Goal: Information Seeking & Learning: Learn about a topic

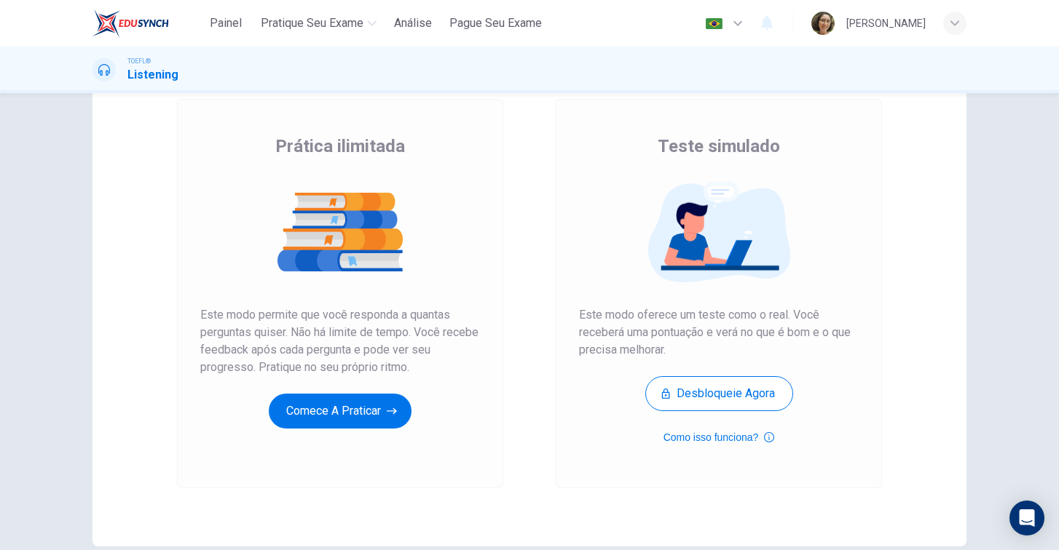
scroll to position [87, 0]
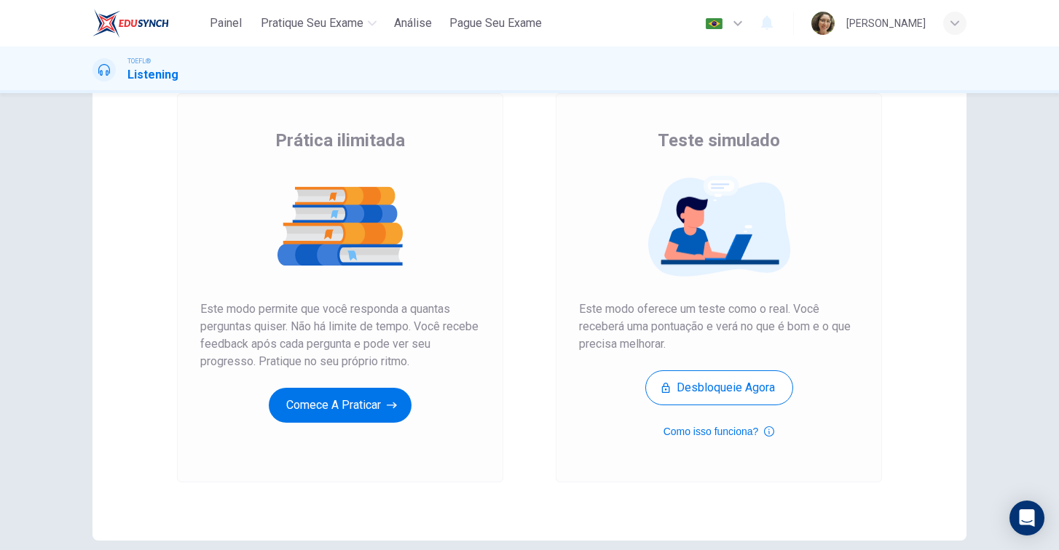
click at [317, 387] on div "Prática ilimitada Este modo permite que você responda a quantas perguntas quise…" at bounding box center [340, 276] width 280 height 294
click at [309, 414] on button "Comece a praticar" at bounding box center [340, 405] width 143 height 35
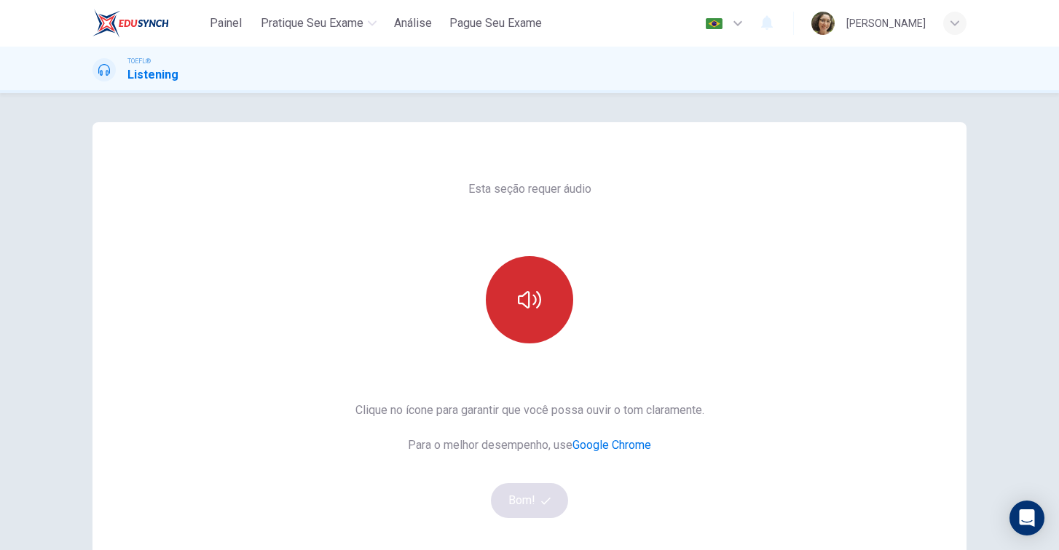
click at [534, 317] on button "button" at bounding box center [529, 299] width 87 height 87
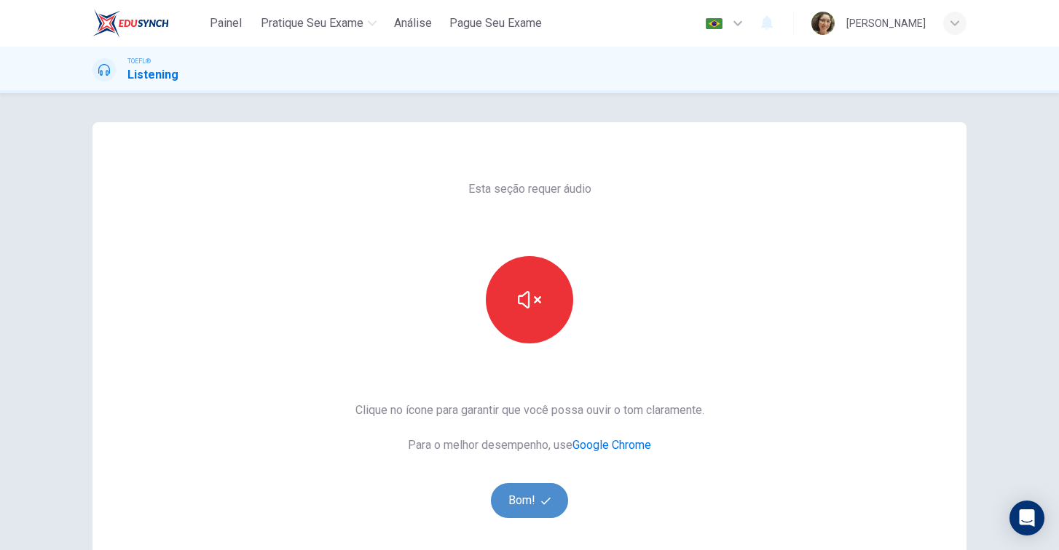
click at [501, 498] on button "Bom!" at bounding box center [530, 500] width 78 height 35
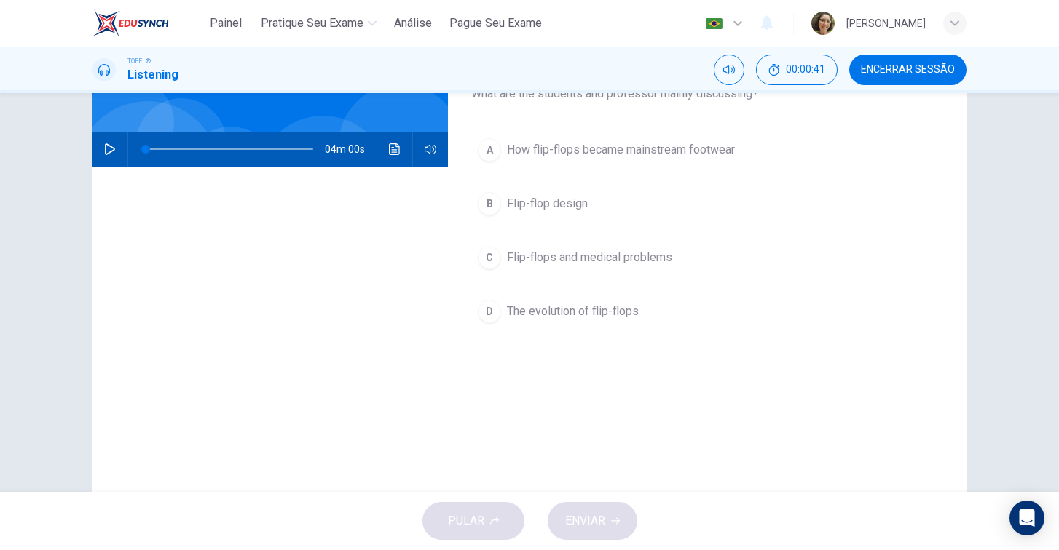
scroll to position [79, 0]
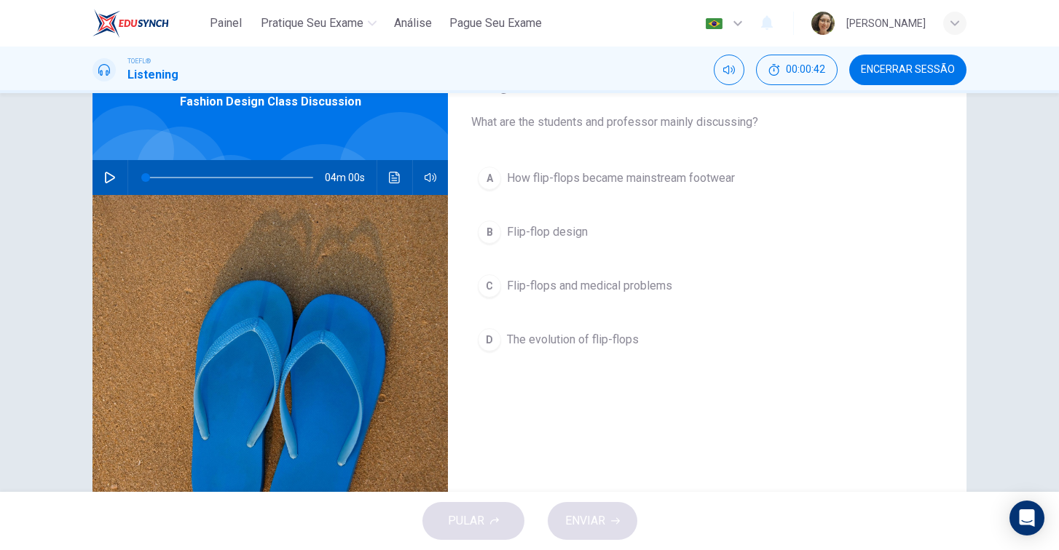
click at [103, 189] on button "button" at bounding box center [109, 177] width 23 height 35
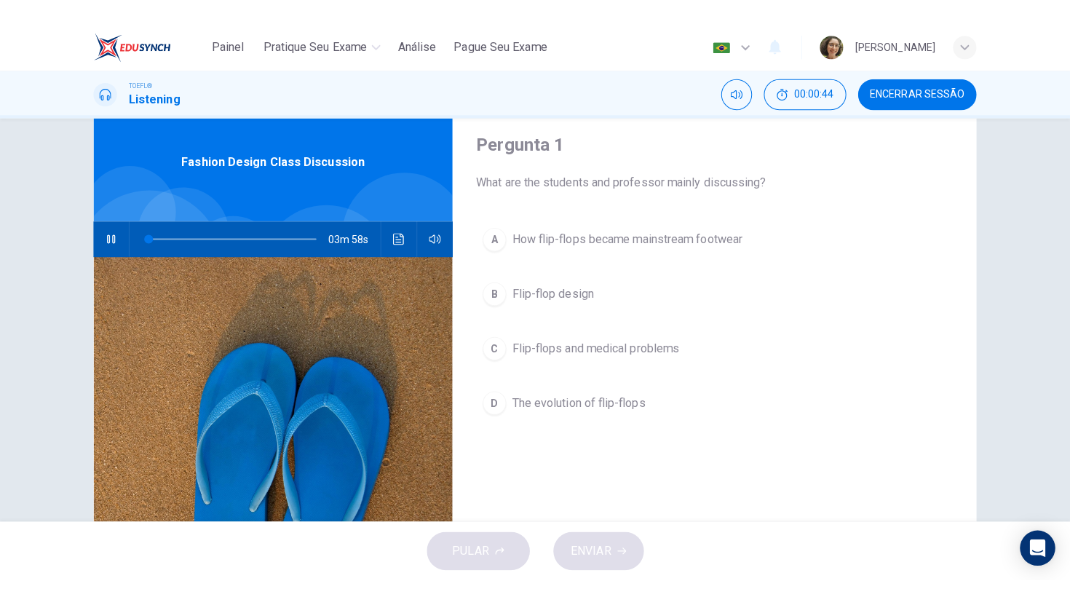
scroll to position [47, 0]
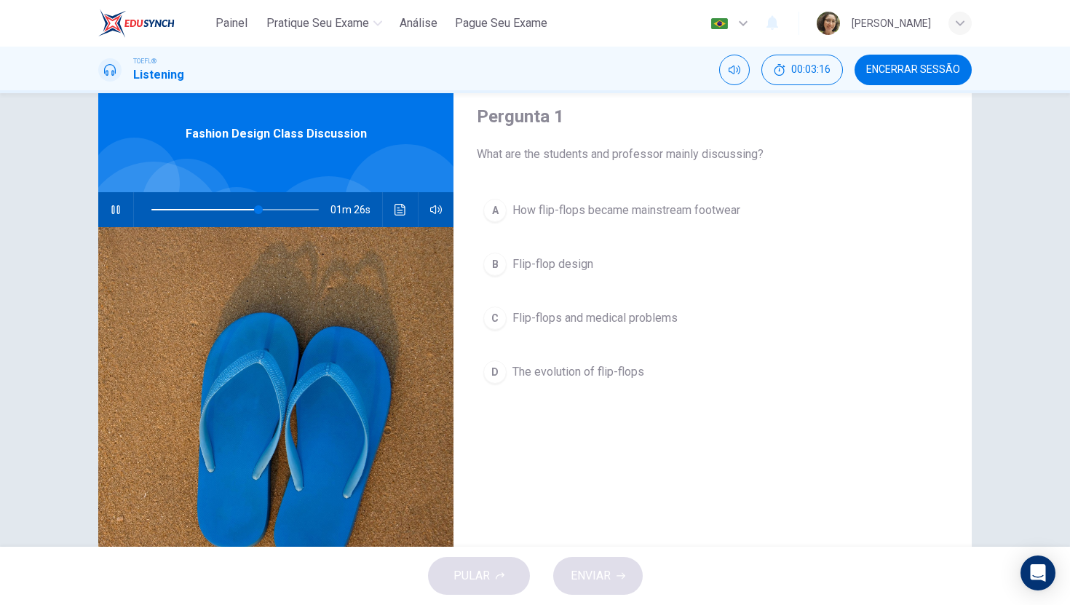
click at [516, 368] on span "The evolution of flip-flops" at bounding box center [579, 371] width 132 height 17
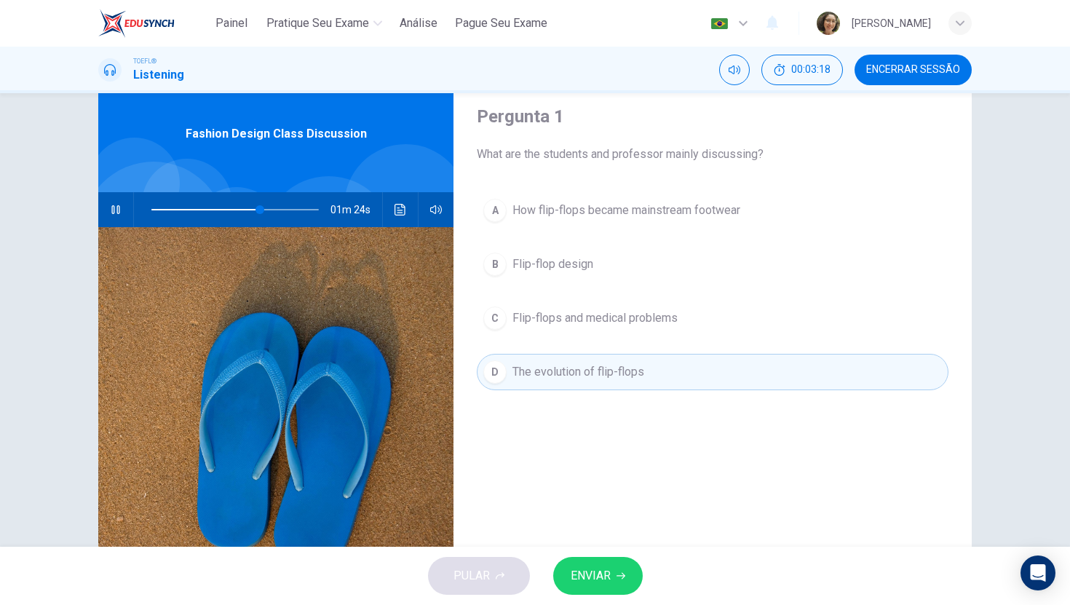
click at [599, 550] on span "ENVIAR" at bounding box center [591, 576] width 40 height 20
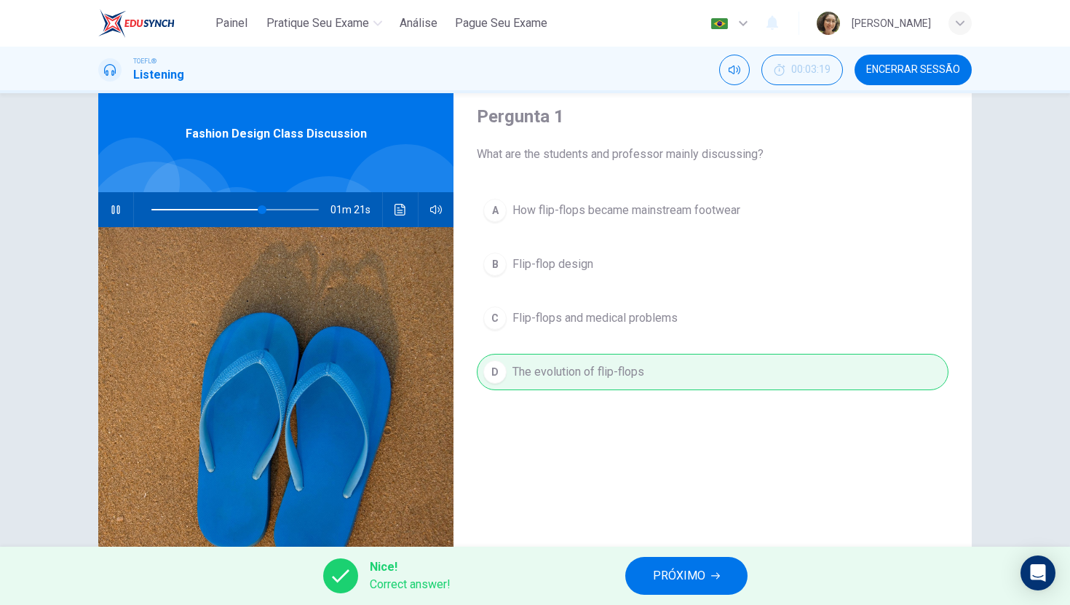
click at [713, 550] on icon "button" at bounding box center [715, 575] width 9 height 9
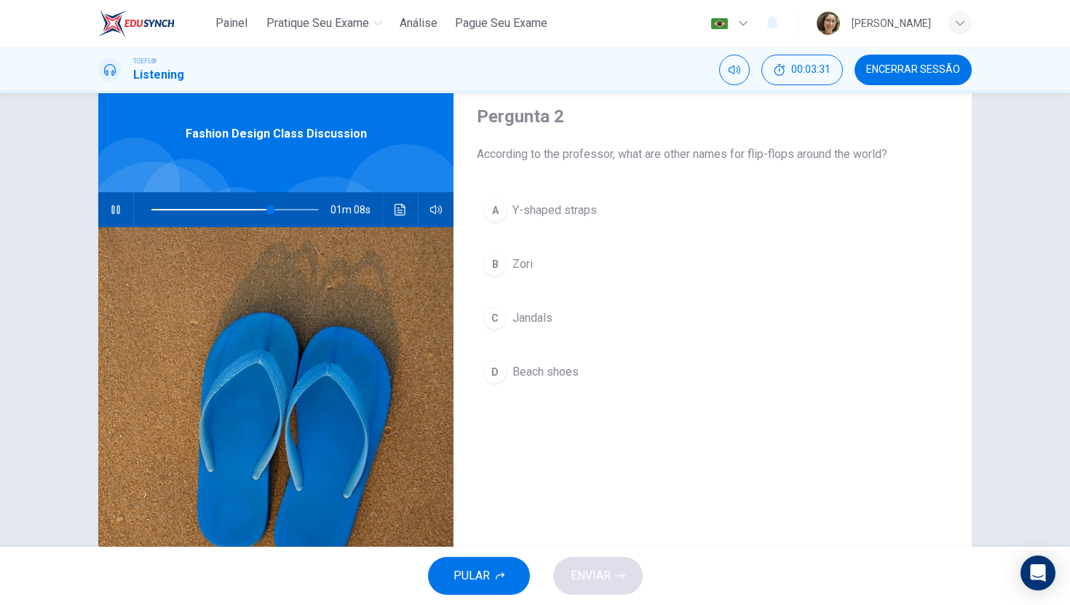
click at [563, 363] on span "Beach shoes" at bounding box center [546, 371] width 66 height 17
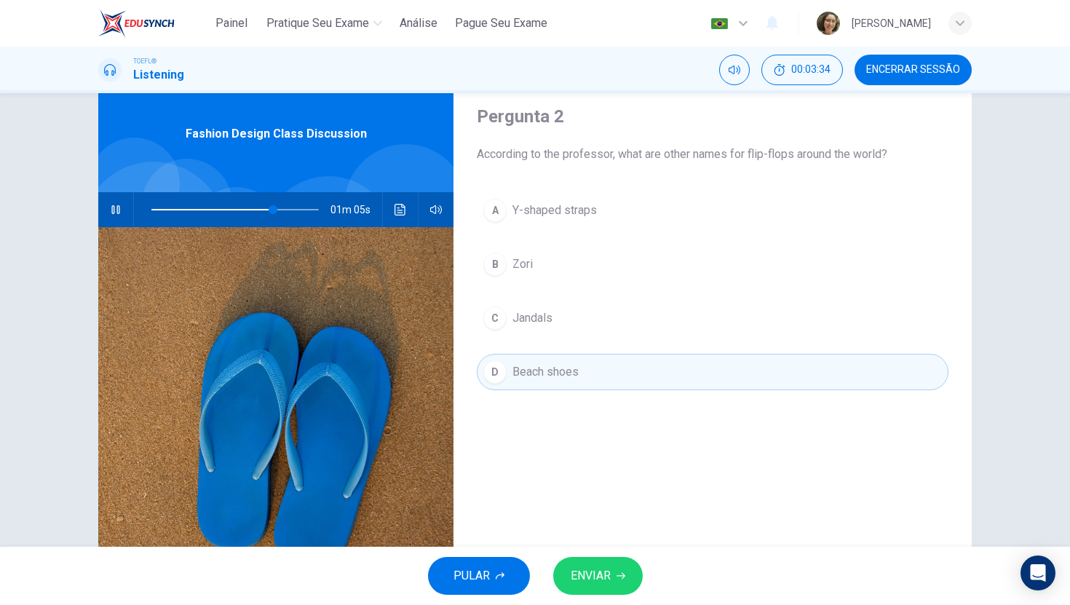
click at [600, 550] on span "ENVIAR" at bounding box center [591, 576] width 40 height 20
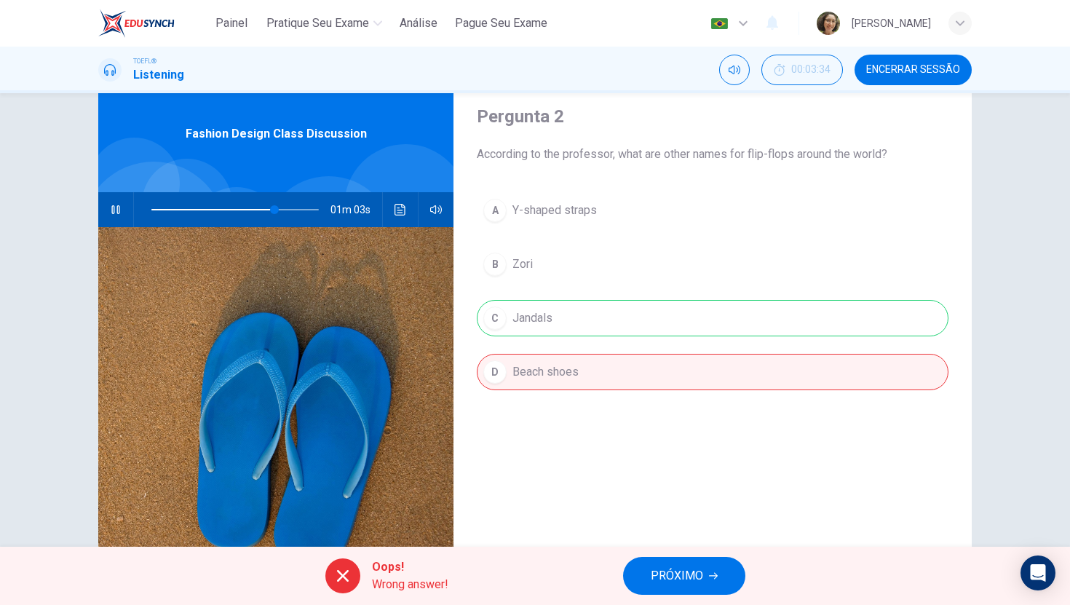
click at [672, 550] on span "PRÓXIMO" at bounding box center [677, 576] width 52 height 20
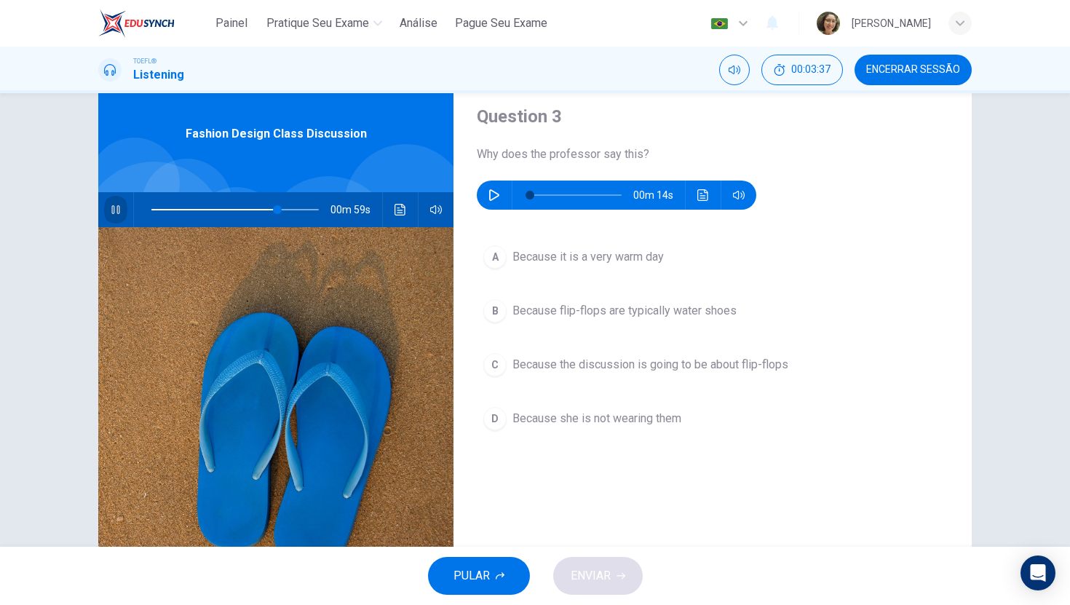
click at [120, 210] on button "button" at bounding box center [115, 209] width 23 height 35
type input "75"
click at [491, 196] on icon "button" at bounding box center [494, 195] width 12 height 12
type input "94"
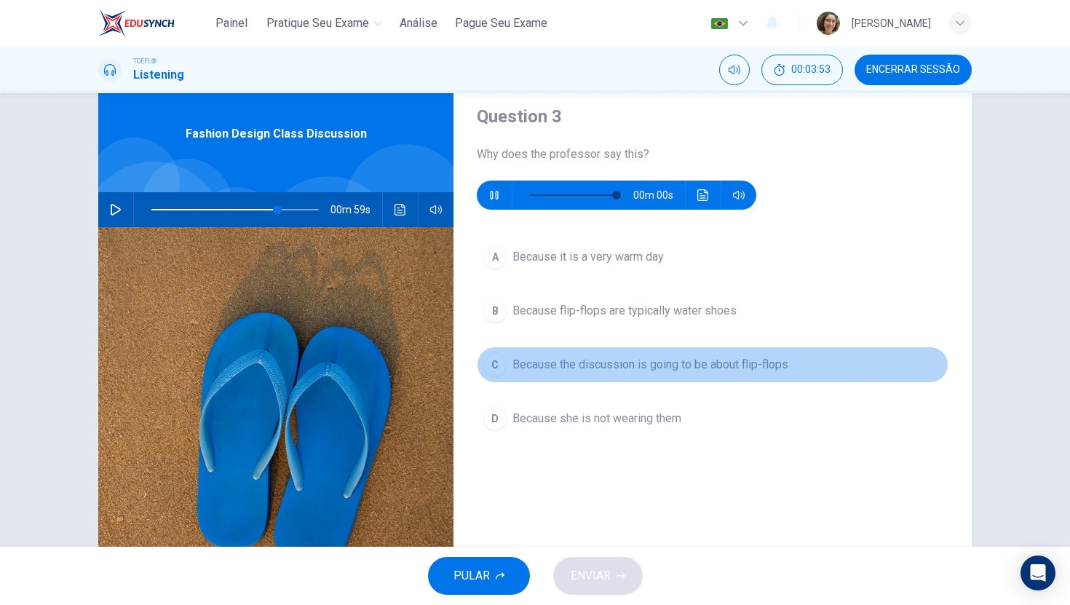
click at [489, 362] on div "C" at bounding box center [494, 364] width 23 height 23
type input "75"
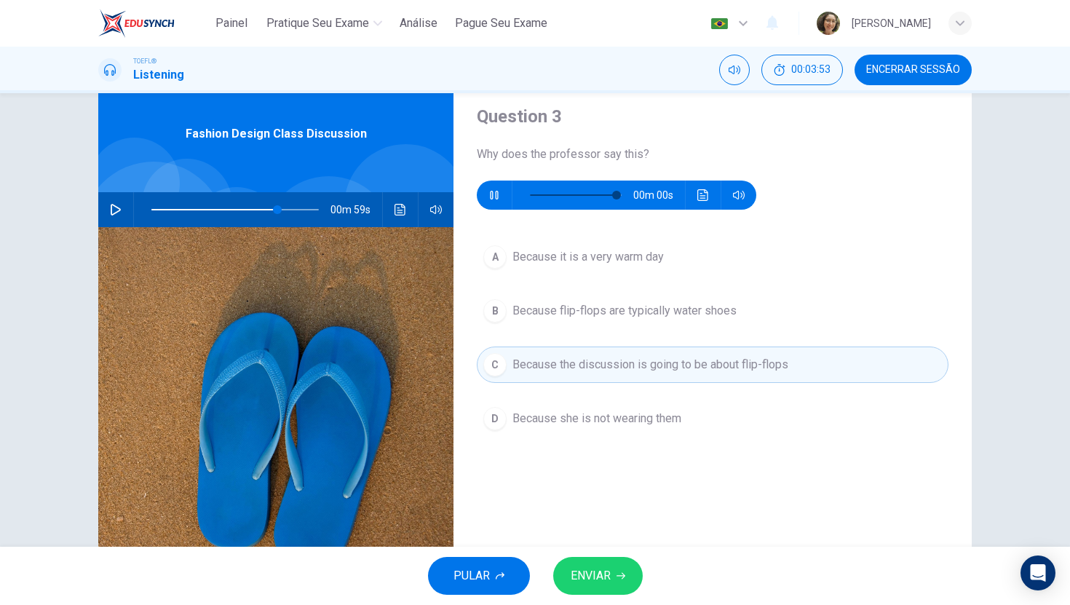
type input "0"
click at [592, 550] on div "PULAR ENVIAR" at bounding box center [535, 576] width 1070 height 58
click at [592, 550] on span "ENVIAR" at bounding box center [591, 576] width 40 height 20
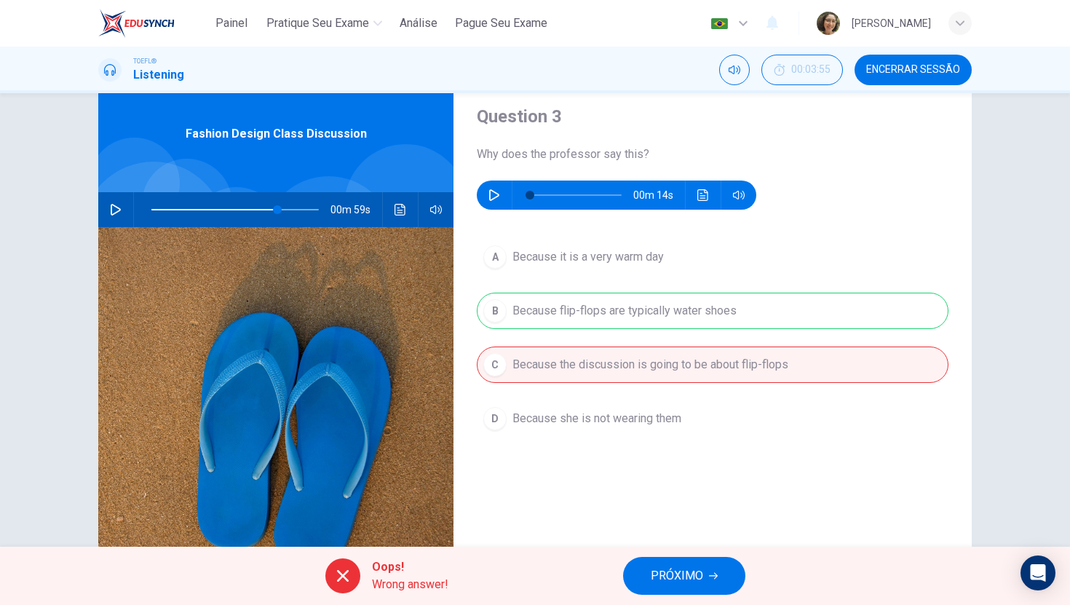
click at [677, 550] on span "PRÓXIMO" at bounding box center [677, 576] width 52 height 20
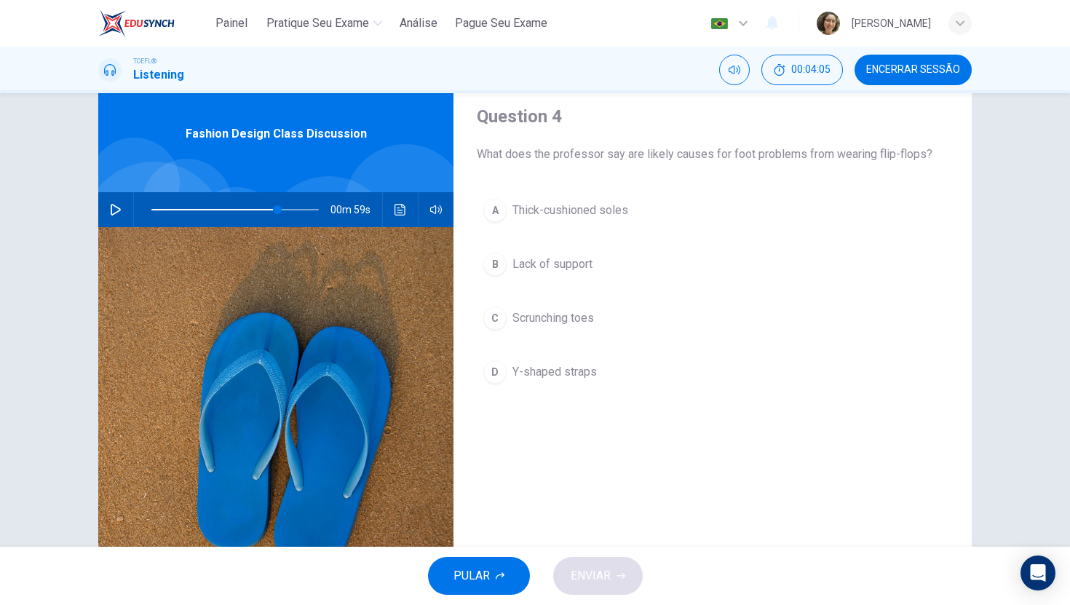
click at [554, 262] on span "Lack of support" at bounding box center [553, 264] width 80 height 17
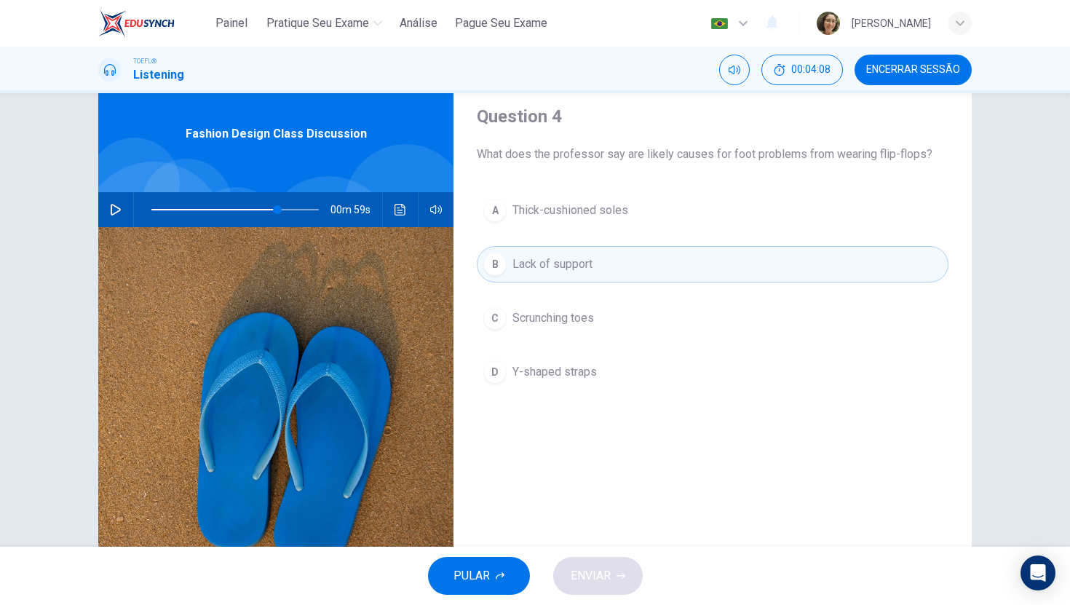
click at [588, 491] on div "Question 4 What does the professor say are likely causes for foot problems from…" at bounding box center [713, 329] width 518 height 506
click at [556, 296] on div "A Thick-cushioned soles B Lack of support C Scrunching toes D Y-shaped straps" at bounding box center [713, 305] width 472 height 227
click at [104, 207] on button "button" at bounding box center [115, 209] width 23 height 35
click at [402, 213] on button "Clique para ver a transcrição do áudio" at bounding box center [400, 209] width 23 height 35
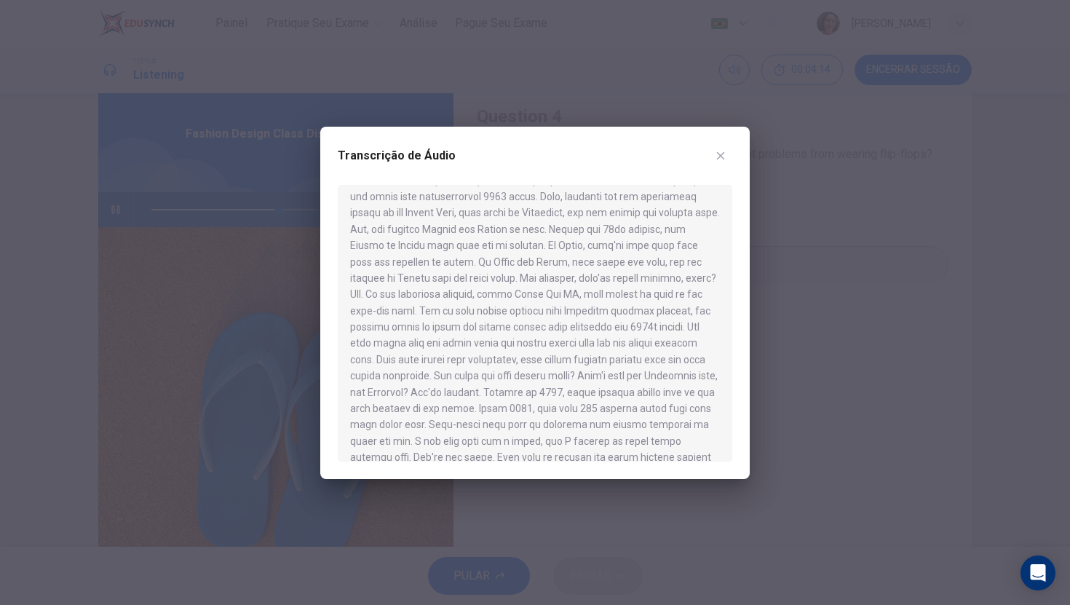
scroll to position [384, 0]
click at [724, 150] on icon "button" at bounding box center [721, 156] width 12 height 12
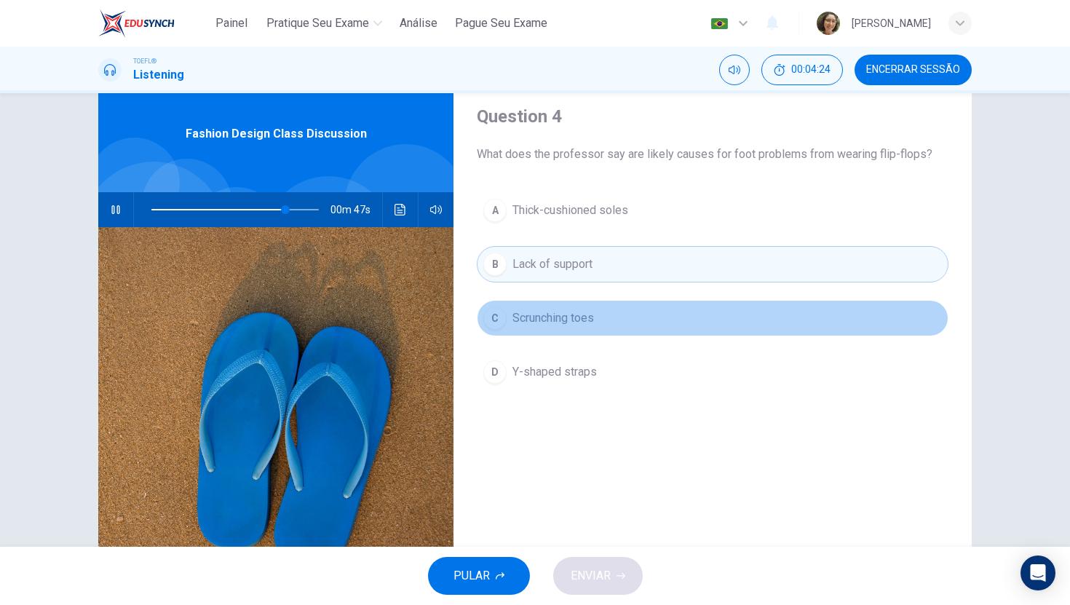
click at [558, 318] on span "Scrunching toes" at bounding box center [554, 317] width 82 height 17
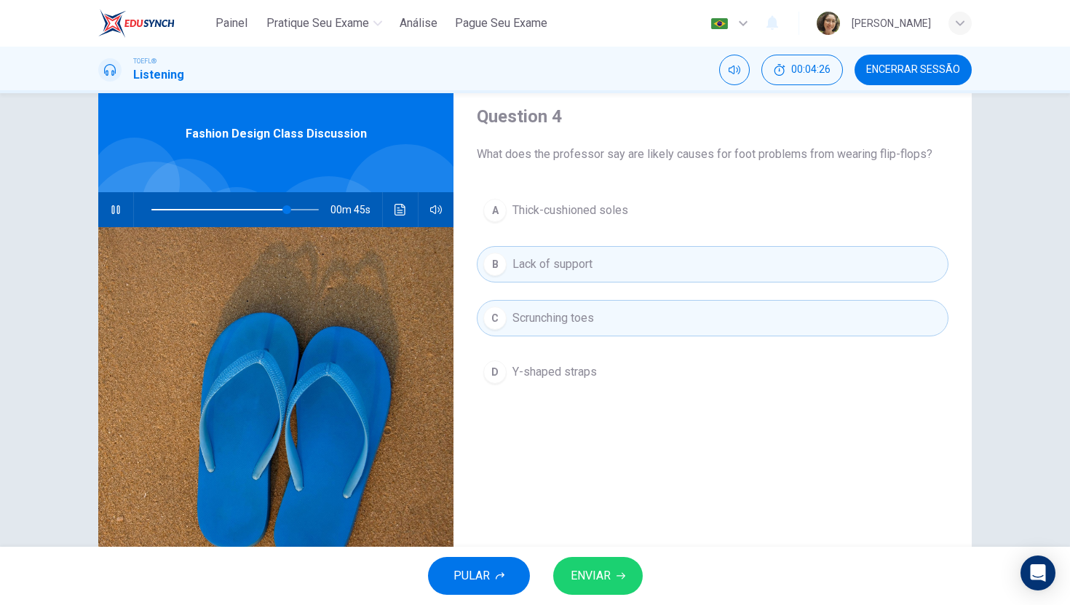
click at [578, 269] on span "Lack of support" at bounding box center [553, 264] width 80 height 17
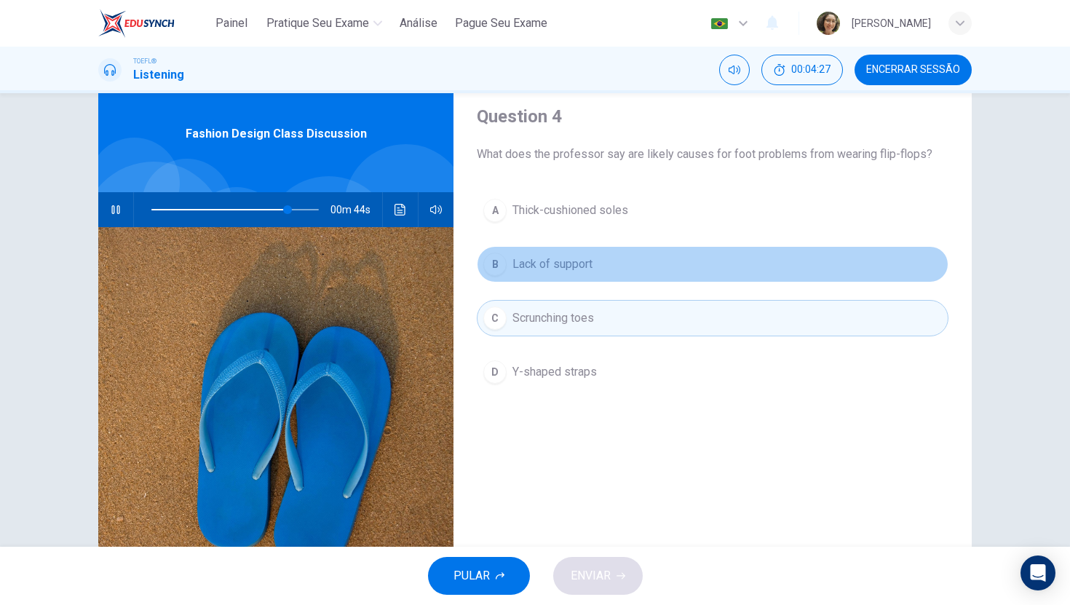
click at [578, 269] on span "Lack of support" at bounding box center [553, 264] width 80 height 17
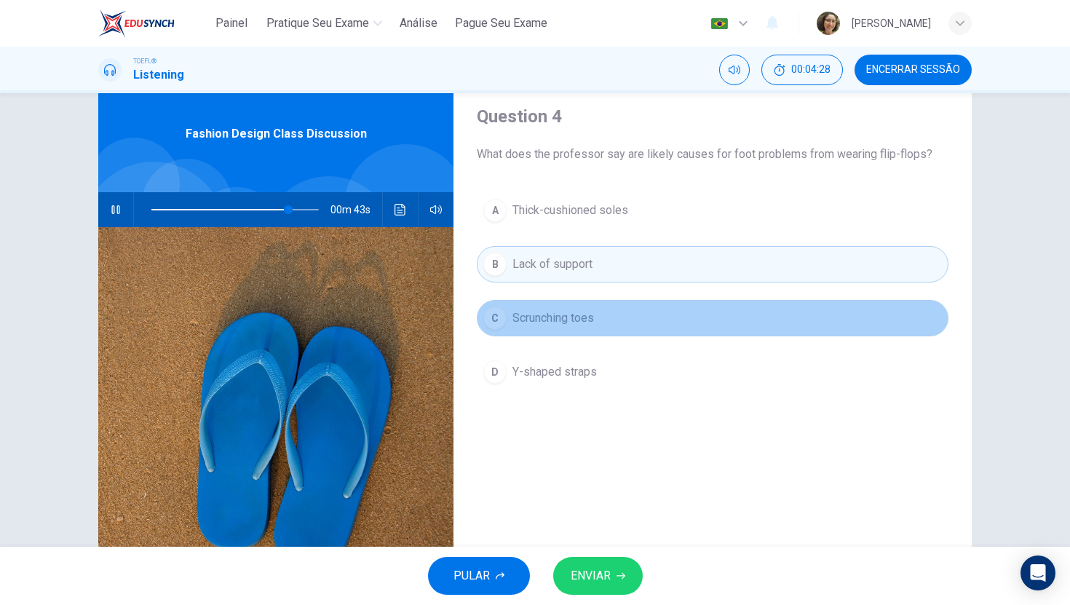
click at [561, 314] on span "Scrunching toes" at bounding box center [554, 317] width 82 height 17
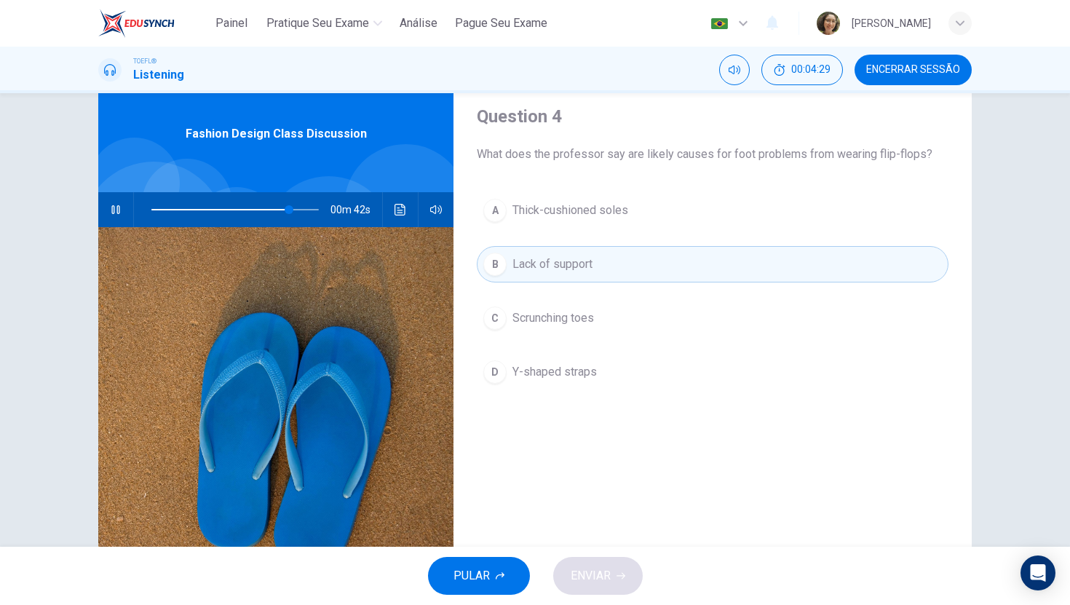
click at [569, 327] on button "C Scrunching toes" at bounding box center [713, 318] width 472 height 36
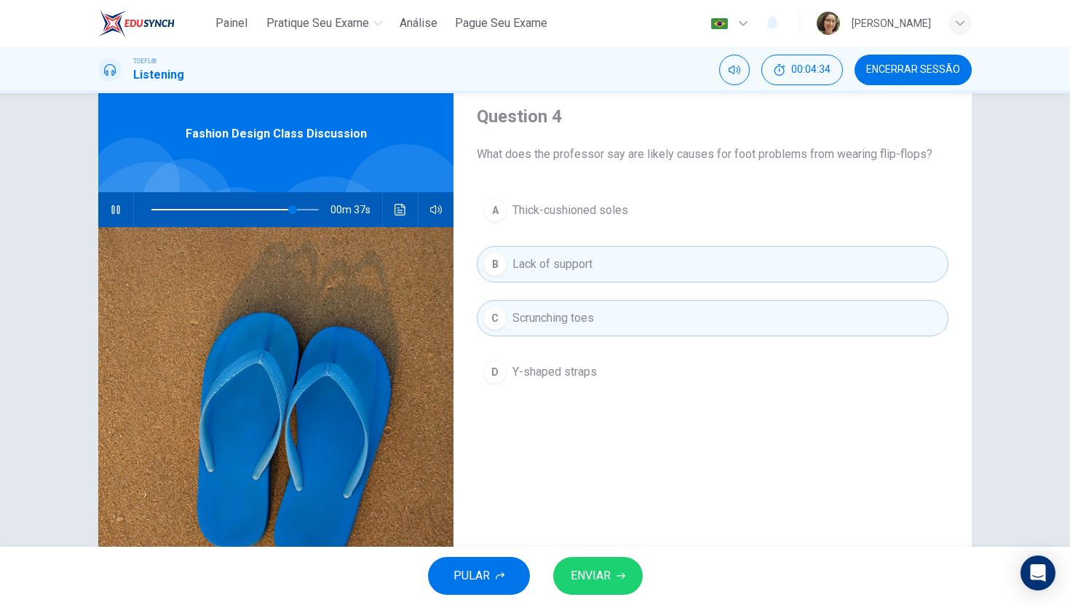
click at [593, 550] on span "ENVIAR" at bounding box center [591, 576] width 40 height 20
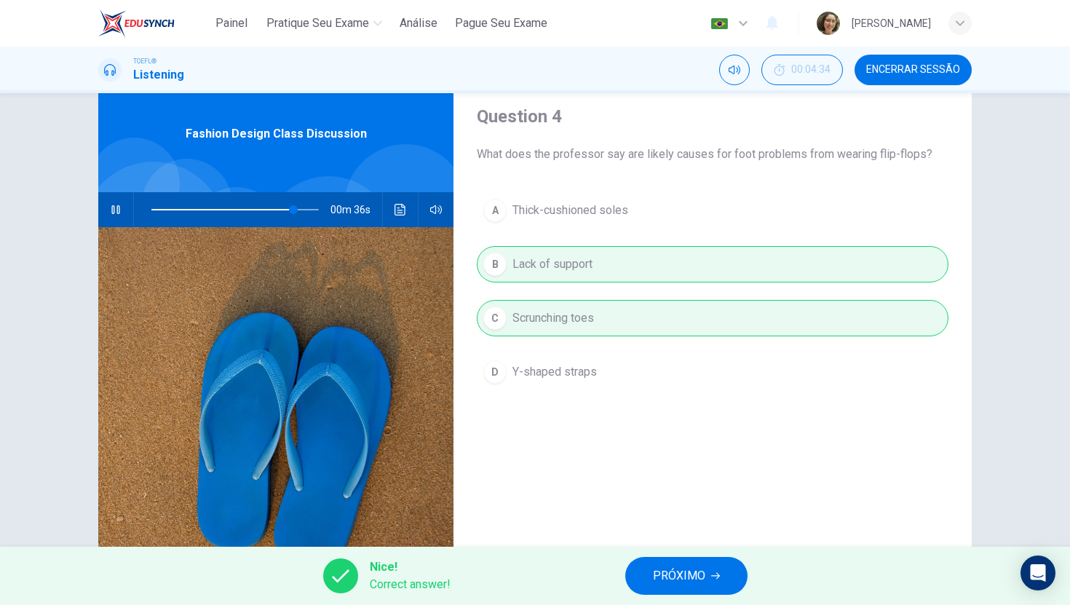
type input "85"
click at [665, 550] on span "PRÓXIMO" at bounding box center [679, 576] width 52 height 20
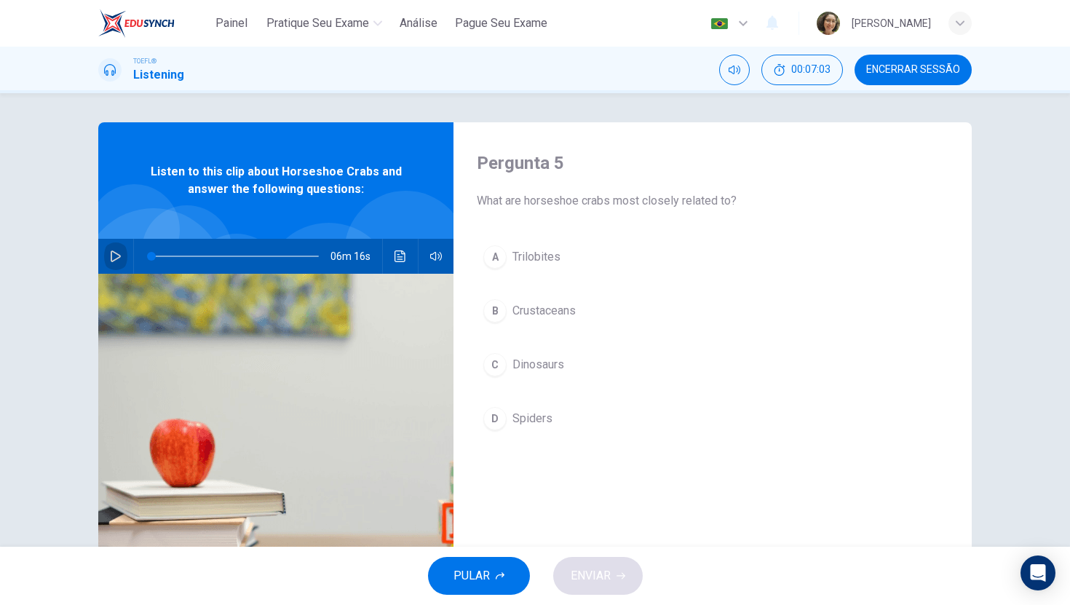
click at [116, 251] on icon "button" at bounding box center [116, 256] width 12 height 12
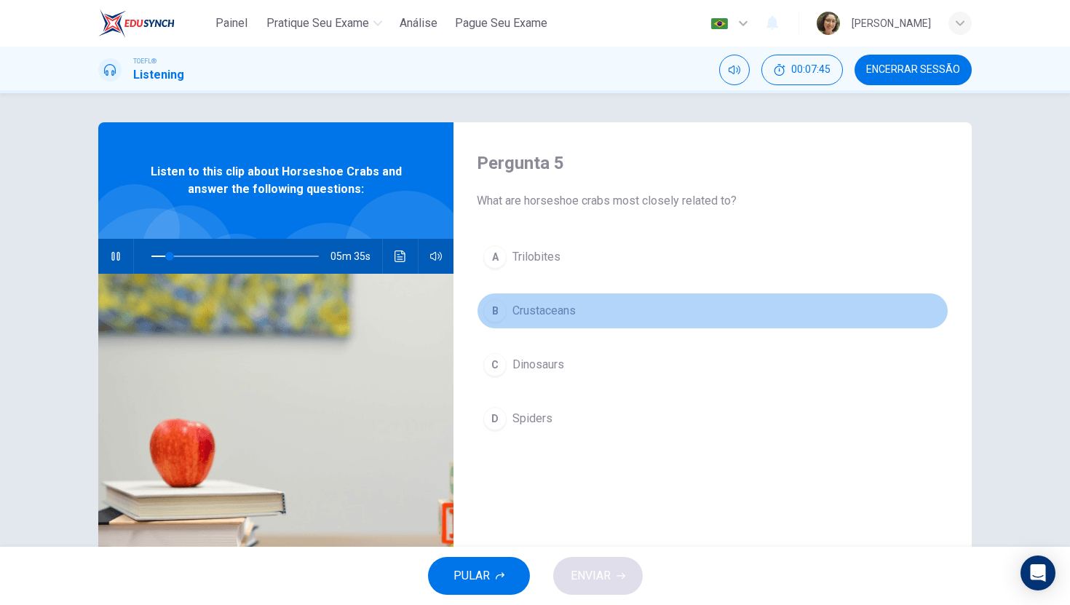
click at [572, 304] on span "Crustaceans" at bounding box center [544, 310] width 63 height 17
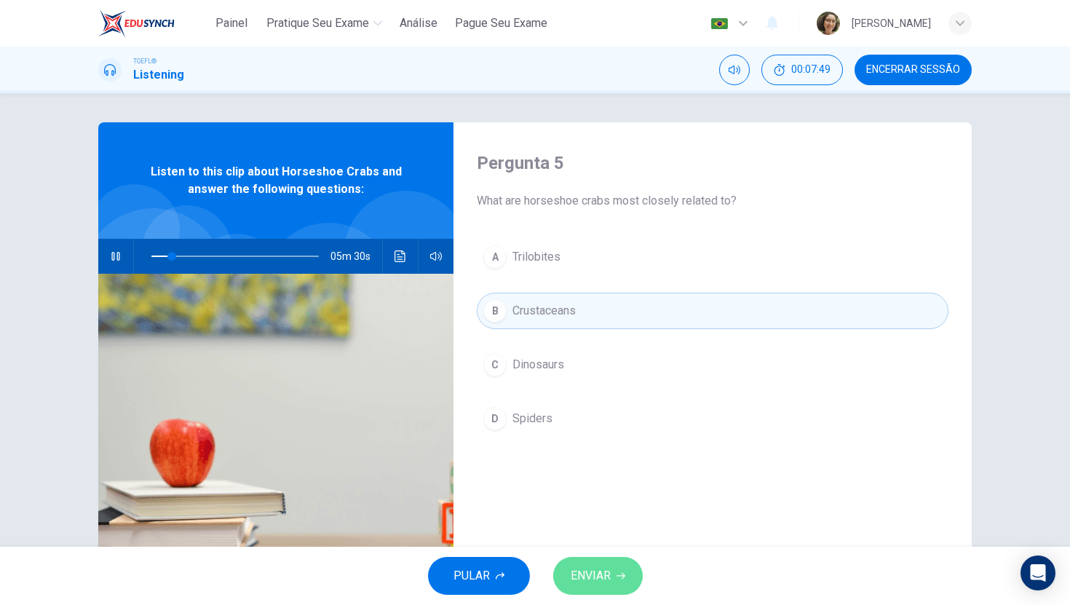
click at [625, 550] on icon "button" at bounding box center [621, 575] width 9 height 9
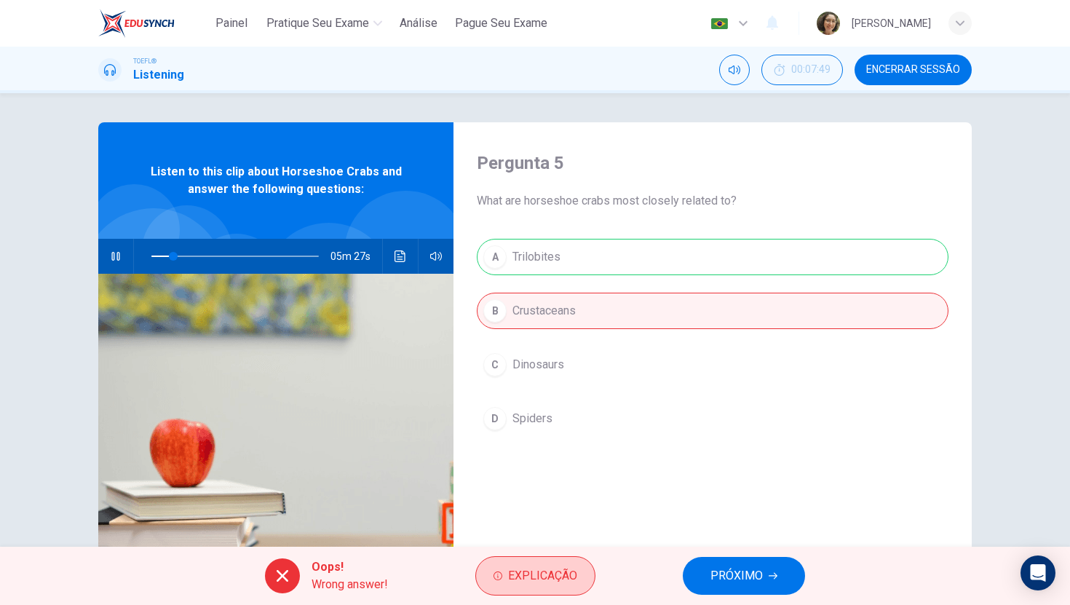
click at [566, 550] on span "Explicação" at bounding box center [542, 576] width 69 height 20
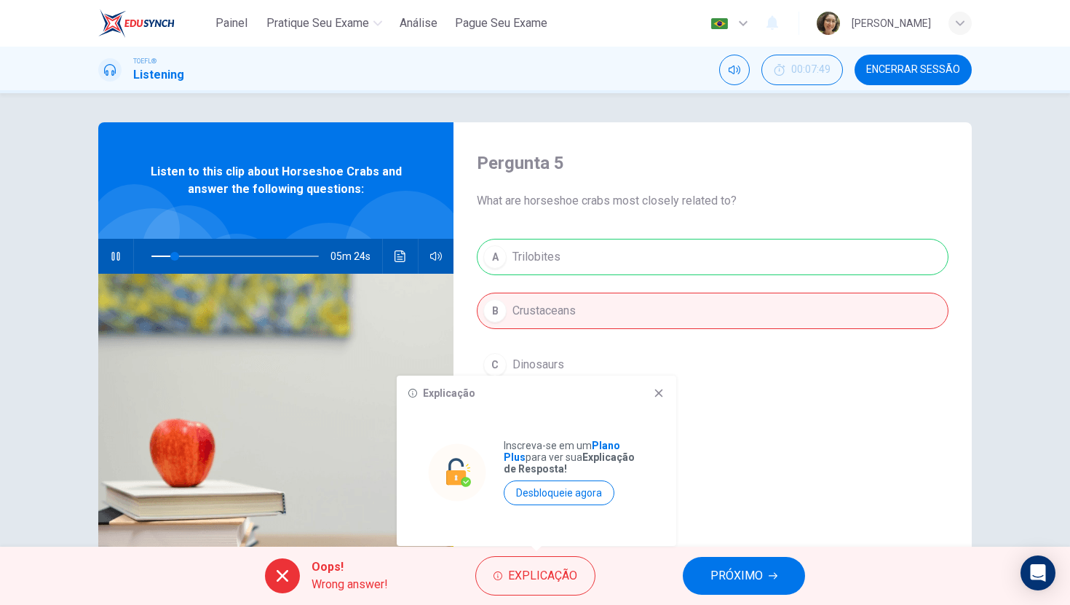
click at [662, 397] on icon at bounding box center [659, 393] width 8 height 8
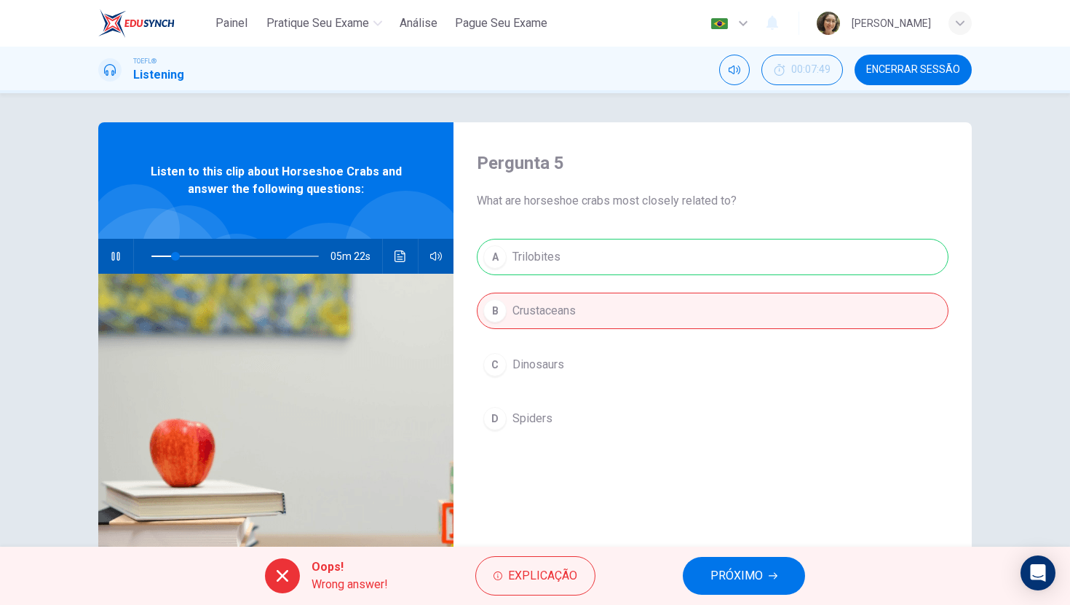
click at [740, 550] on button "PRÓXIMO" at bounding box center [744, 576] width 122 height 38
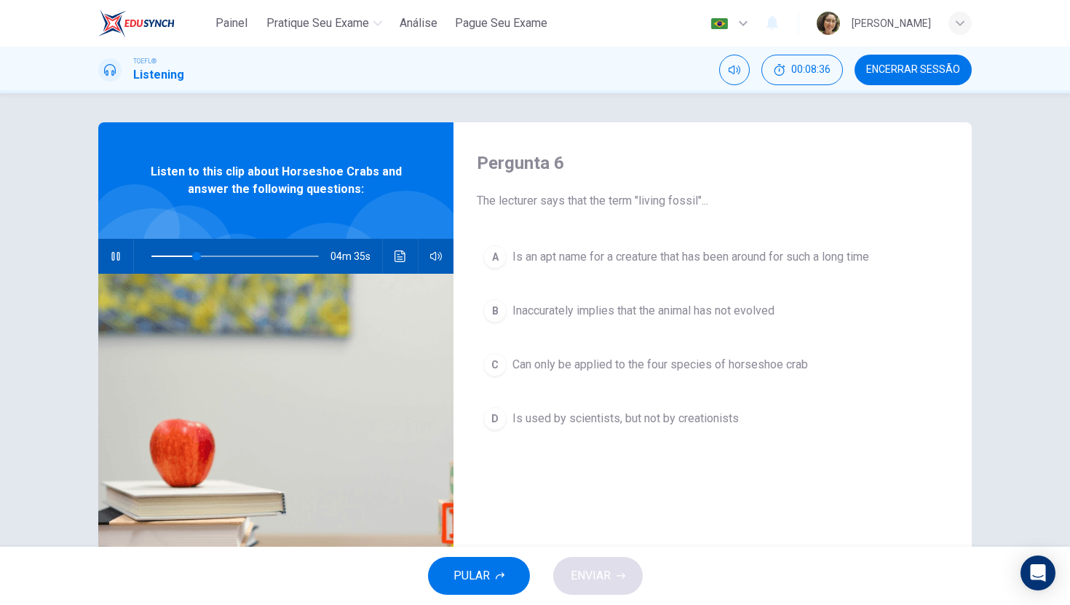
click at [557, 312] on span "Inaccurately implies that the animal has not evolved" at bounding box center [644, 310] width 262 height 17
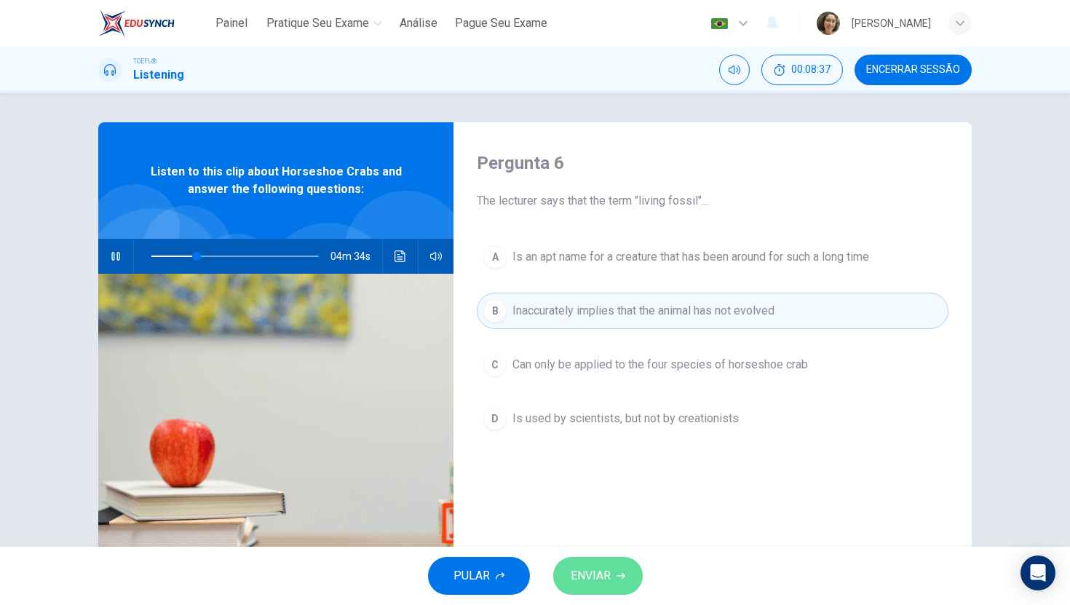
click at [617, 550] on button "ENVIAR" at bounding box center [598, 576] width 90 height 38
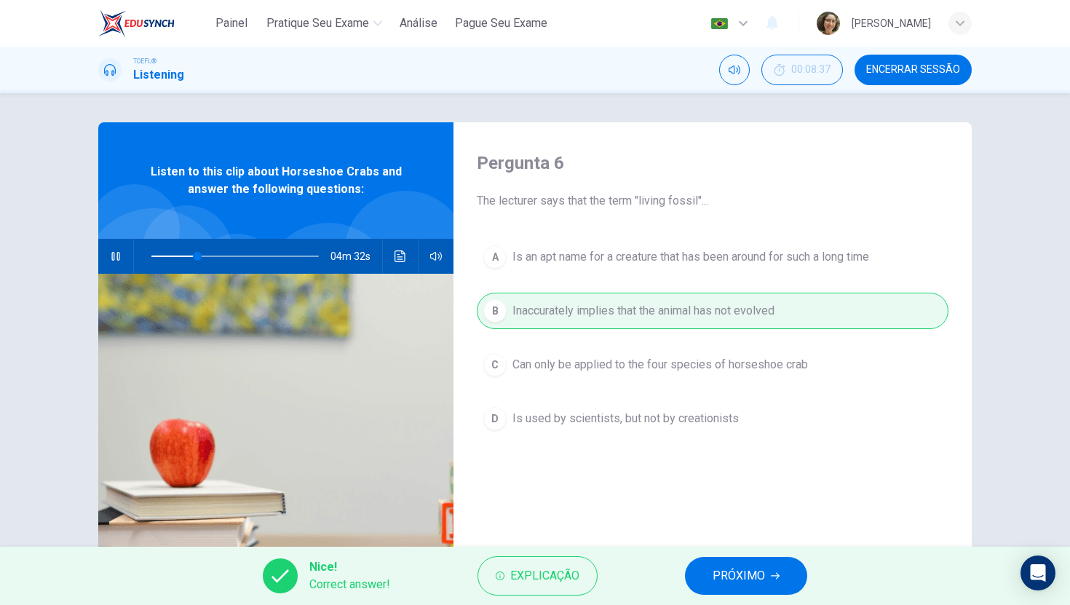
click at [766, 550] on button "PRÓXIMO" at bounding box center [746, 576] width 122 height 38
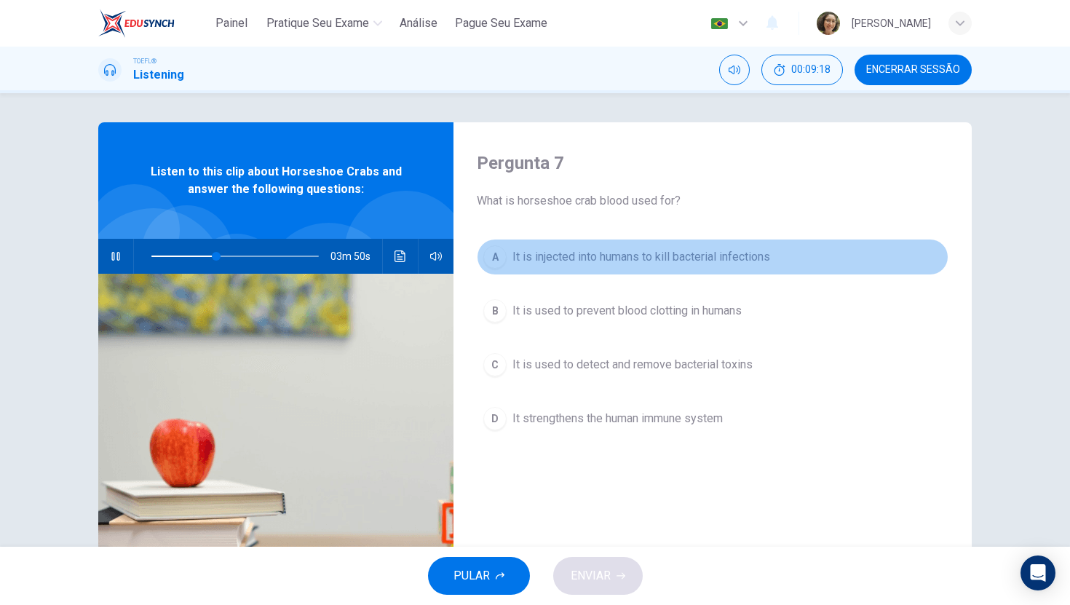
click at [724, 257] on span "It is injected into humans to kill bacterial infections" at bounding box center [642, 256] width 258 height 17
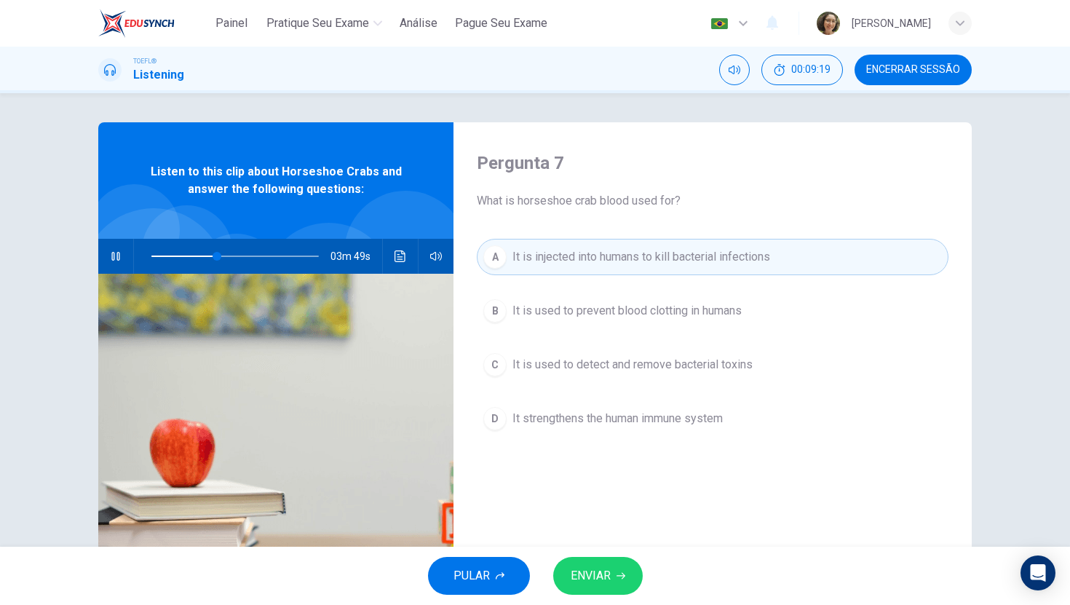
click at [588, 550] on button "ENVIAR" at bounding box center [598, 576] width 90 height 38
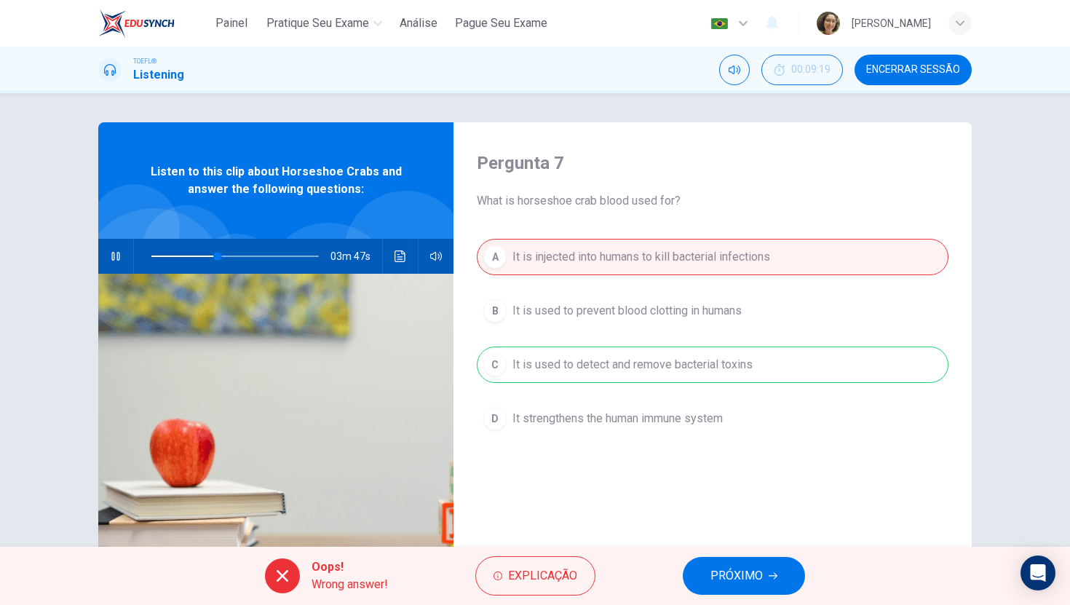
click at [726, 550] on span "PRÓXIMO" at bounding box center [737, 576] width 52 height 20
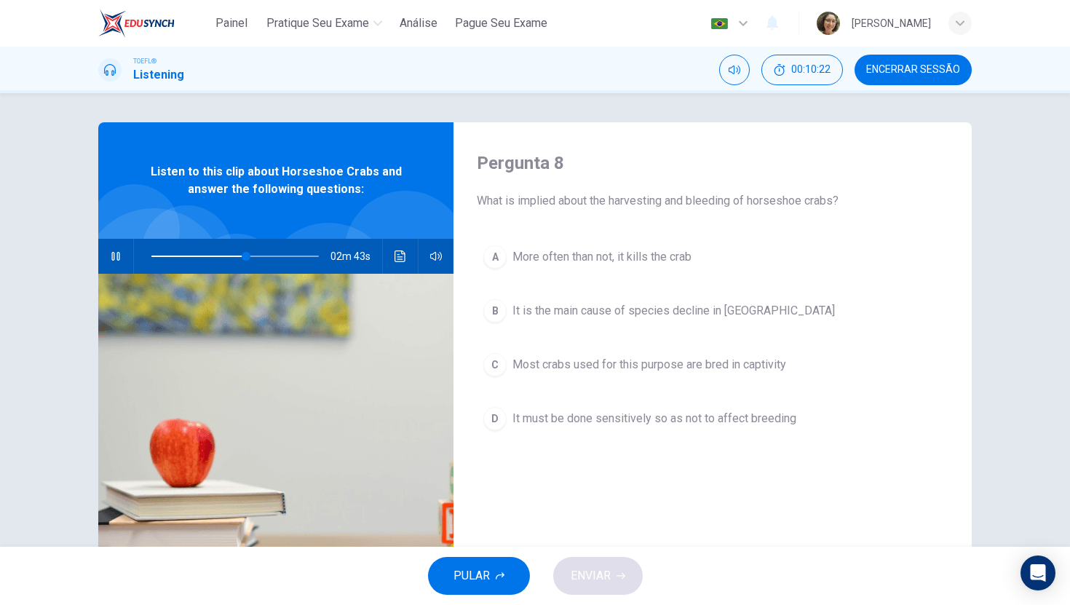
drag, startPoint x: 747, startPoint y: 204, endPoint x: 829, endPoint y: 191, distance: 83.2
click at [829, 191] on div "Pergunta 8 What is implied about the harvesting and bleeding of horseshoe crabs?" at bounding box center [713, 180] width 472 height 58
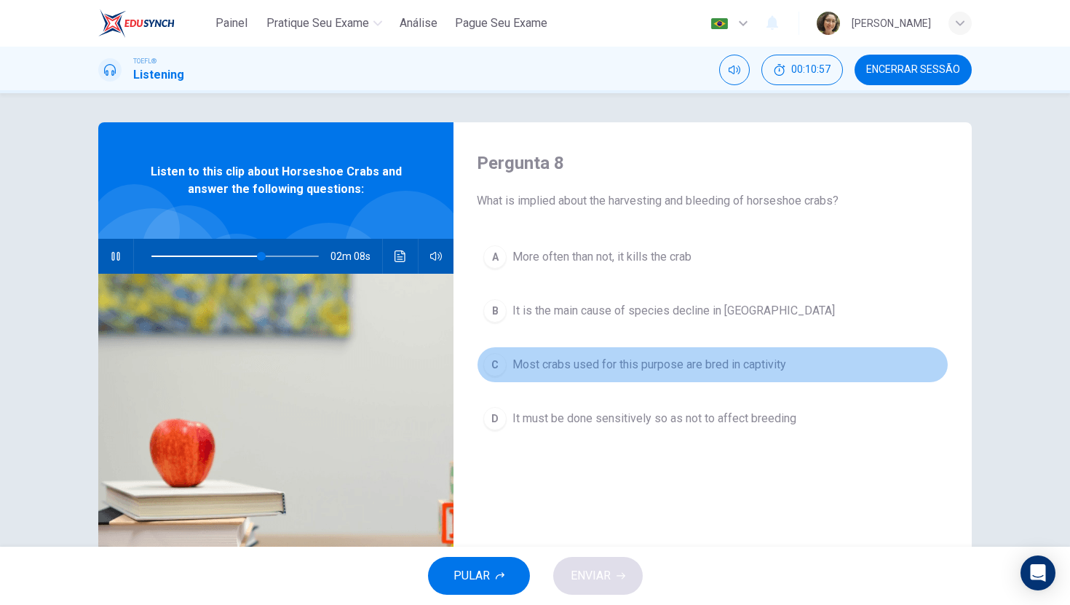
click at [764, 358] on span "Most crabs used for this purpose are bred in captivity" at bounding box center [650, 364] width 274 height 17
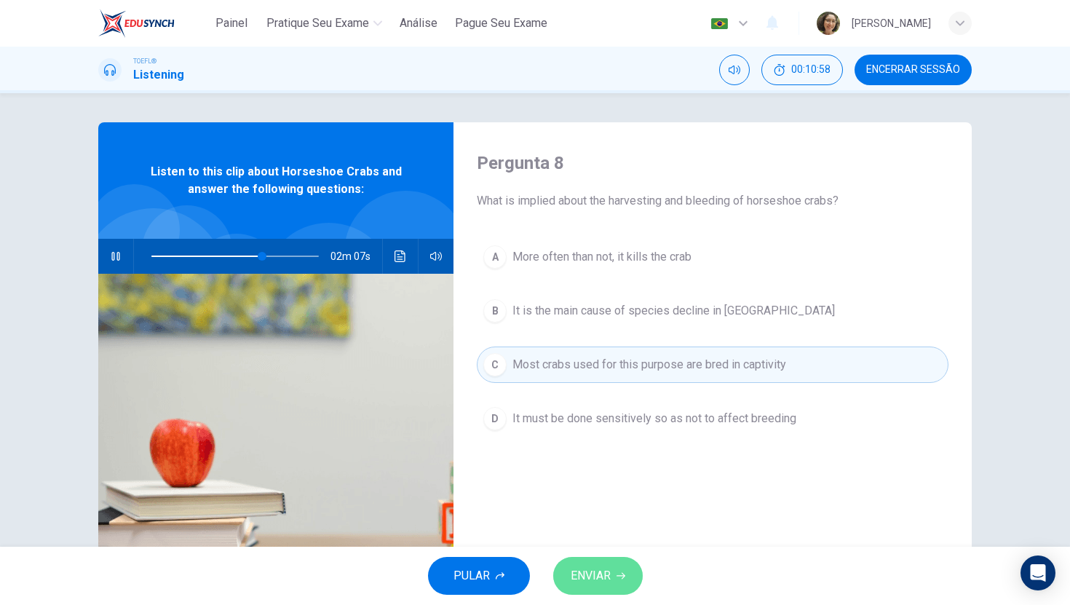
click at [627, 550] on button "ENVIAR" at bounding box center [598, 576] width 90 height 38
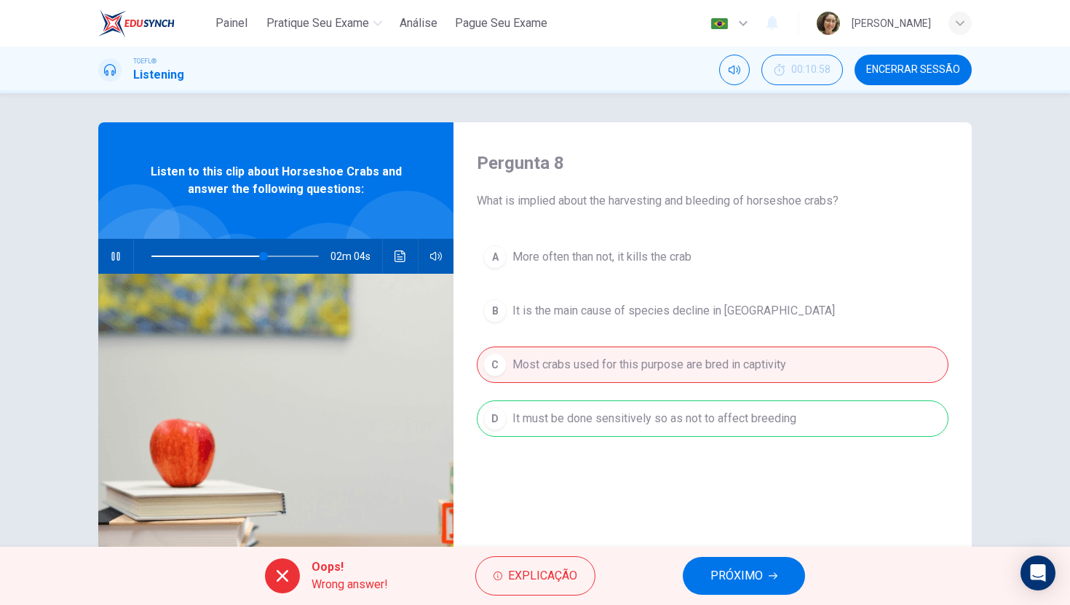
click at [744, 550] on button "PRÓXIMO" at bounding box center [744, 576] width 122 height 38
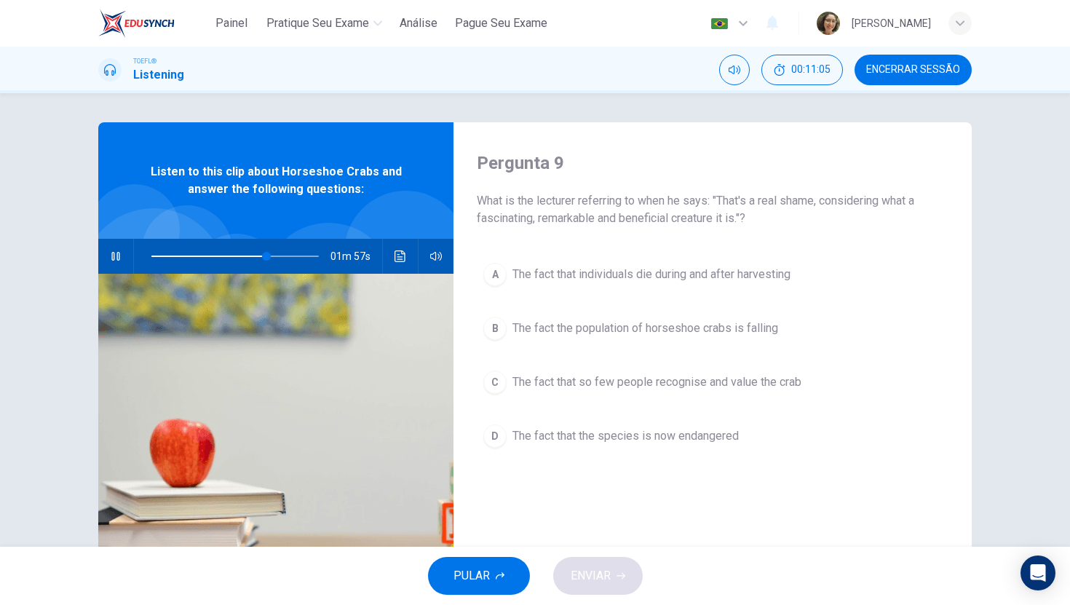
type input "69"
click at [893, 61] on button "Encerrar Sessão" at bounding box center [913, 70] width 117 height 31
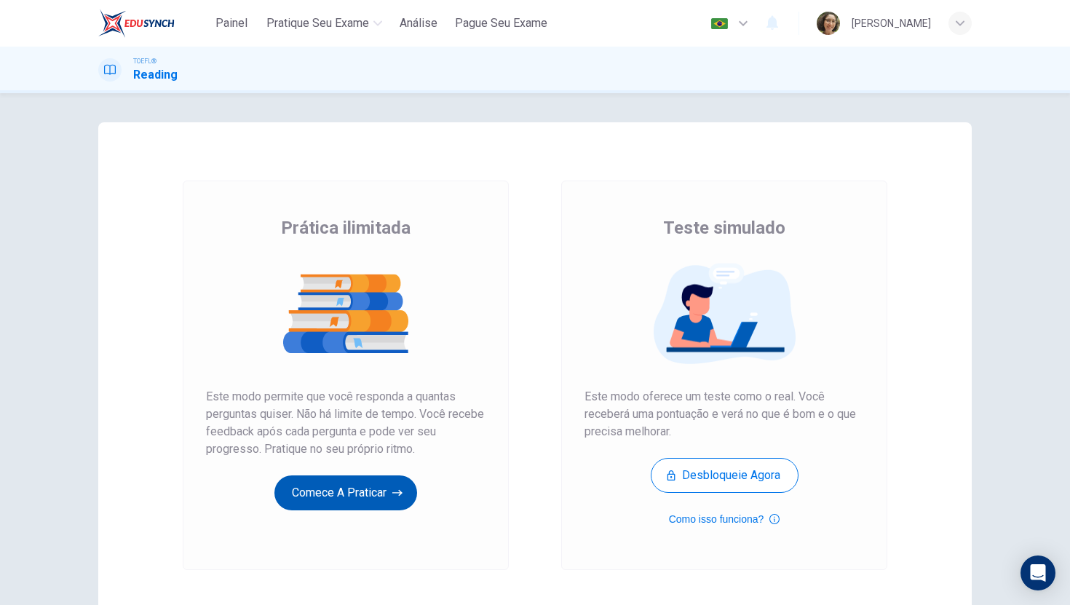
click at [350, 493] on button "Comece a praticar" at bounding box center [345, 492] width 143 height 35
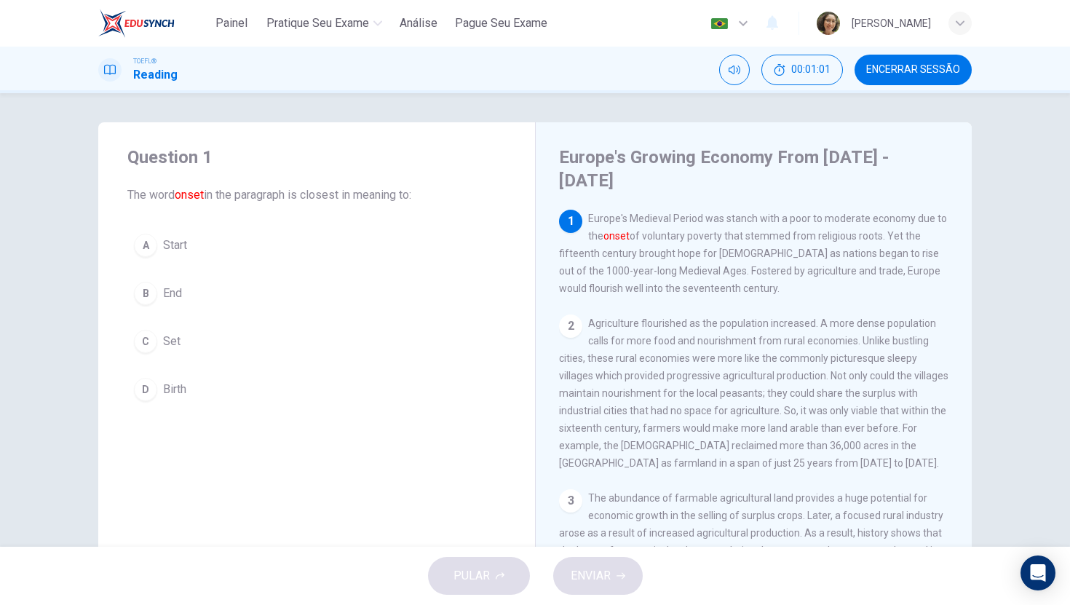
click at [163, 241] on span "Start" at bounding box center [175, 245] width 24 height 17
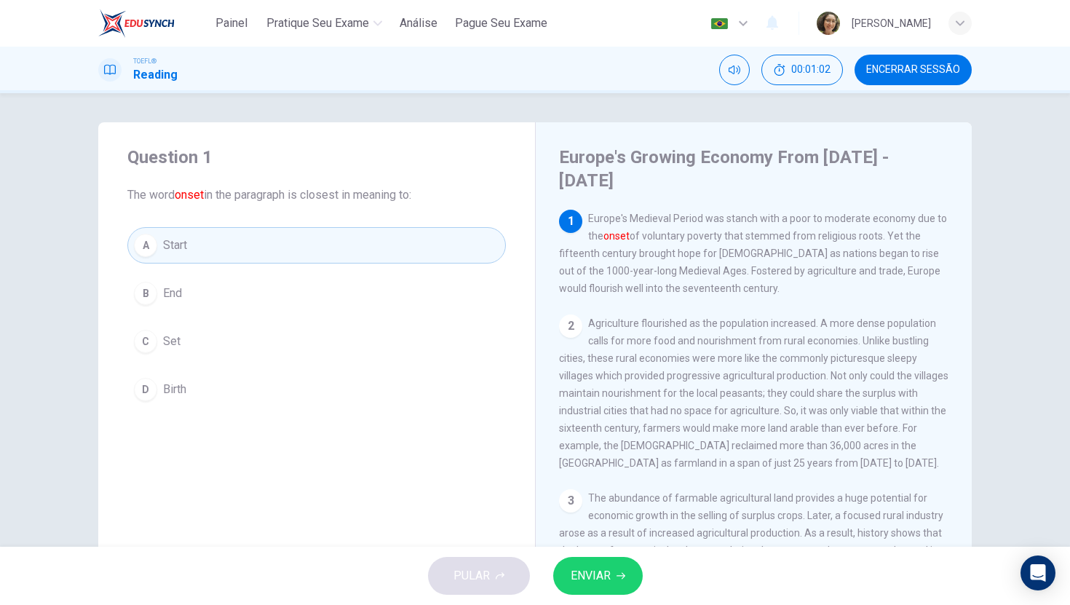
click at [596, 576] on span "ENVIAR" at bounding box center [591, 576] width 40 height 20
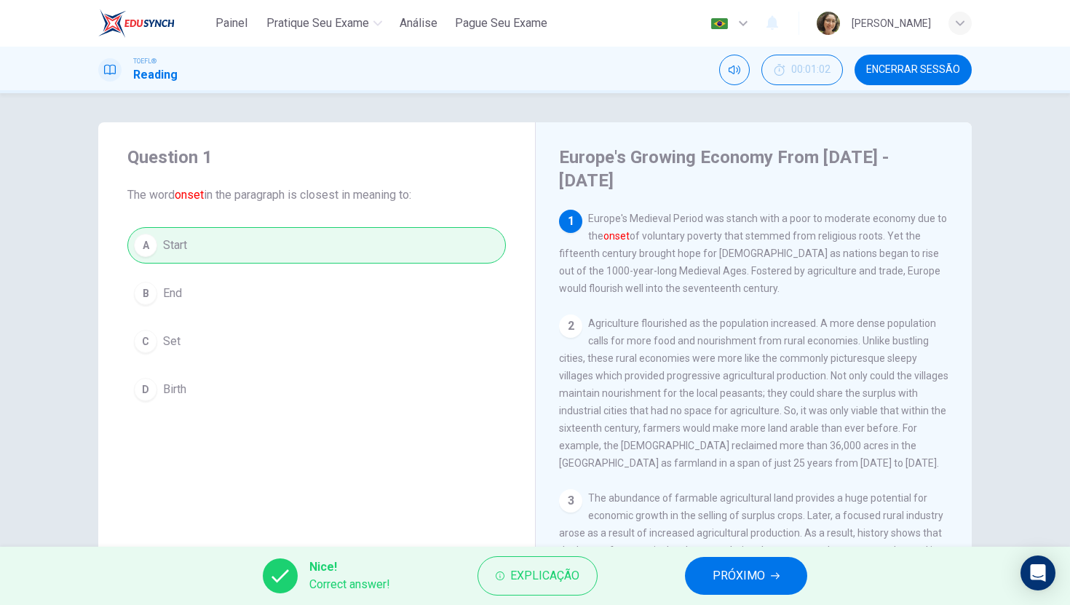
click at [745, 575] on span "PRÓXIMO" at bounding box center [739, 576] width 52 height 20
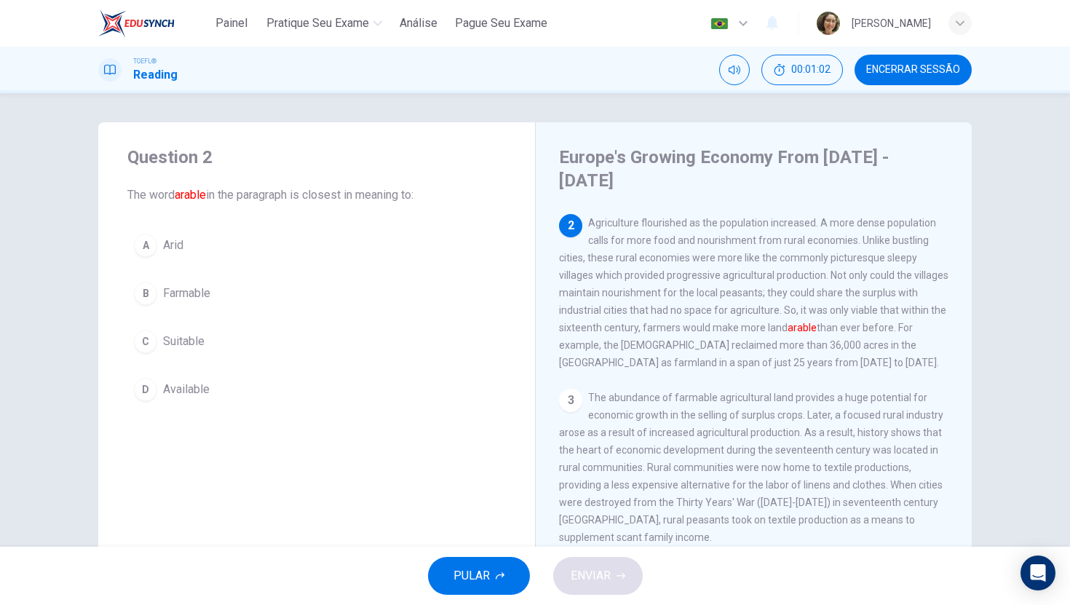
scroll to position [108, 0]
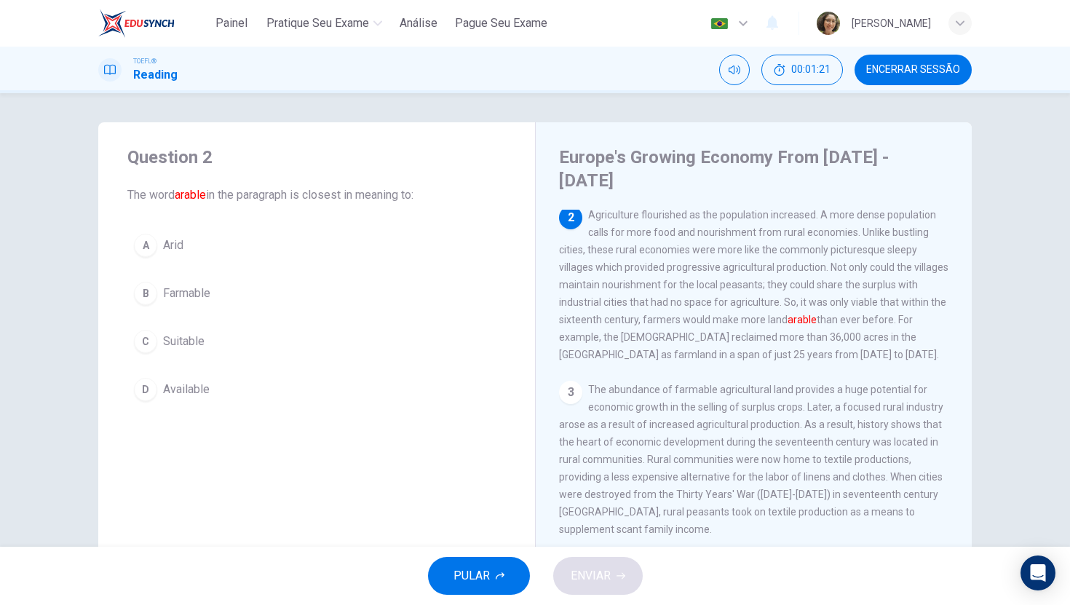
click at [198, 290] on span "Farmable" at bounding box center [186, 293] width 47 height 17
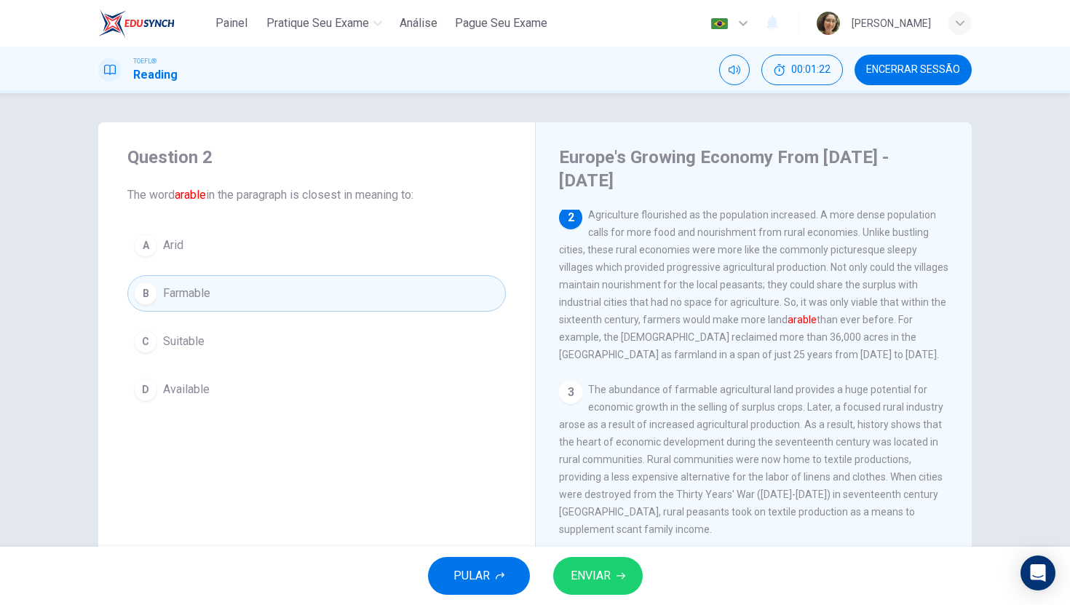
click at [585, 588] on button "ENVIAR" at bounding box center [598, 576] width 90 height 38
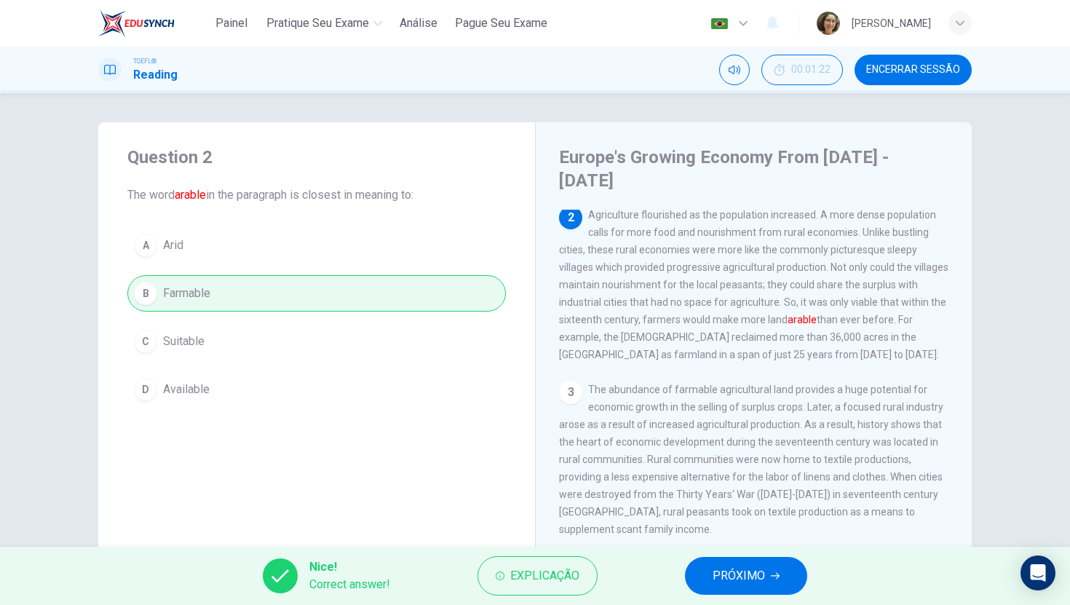
click at [745, 567] on span "PRÓXIMO" at bounding box center [739, 576] width 52 height 20
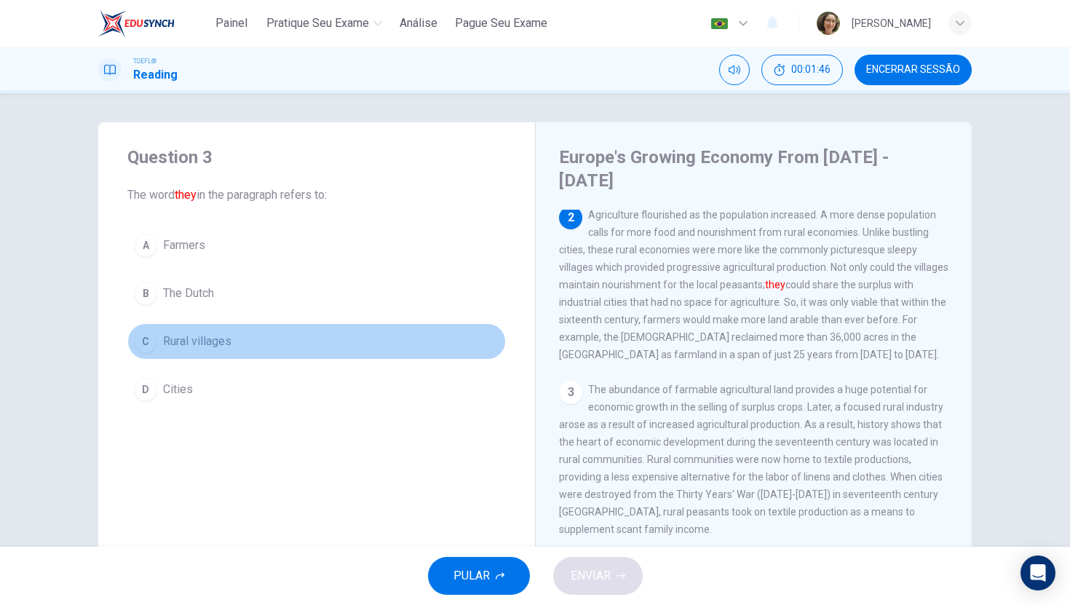
click at [176, 351] on button "C Rural villages" at bounding box center [316, 341] width 379 height 36
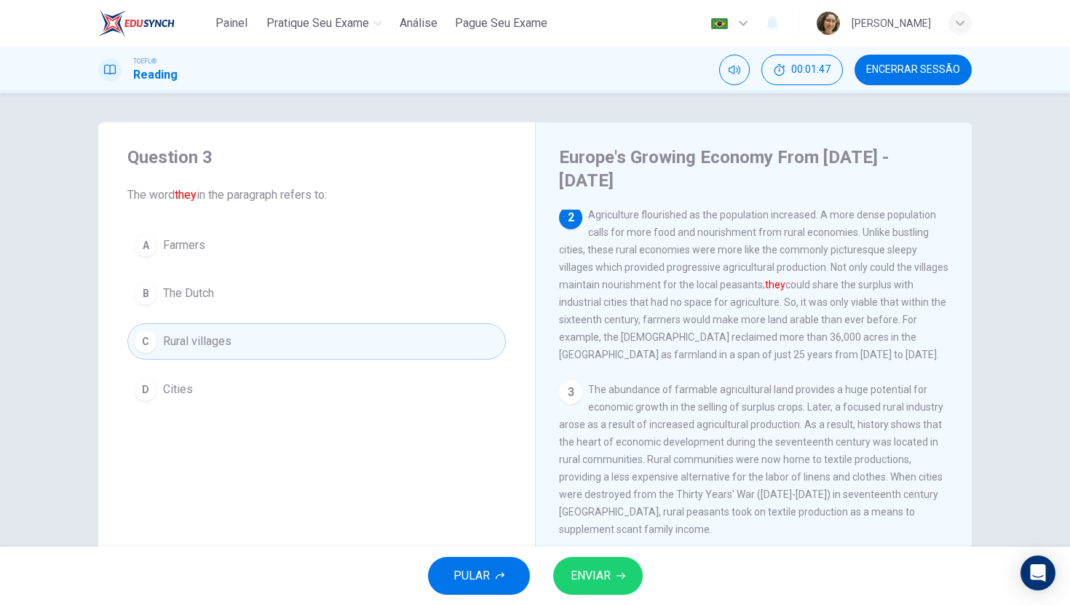
click at [605, 575] on span "ENVIAR" at bounding box center [591, 576] width 40 height 20
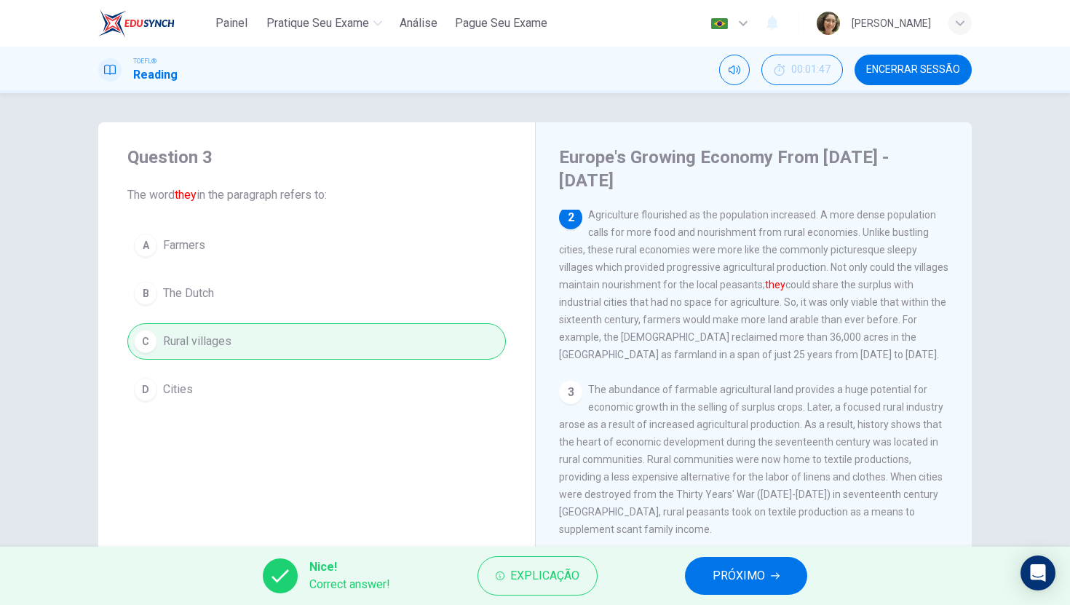
click at [764, 583] on button "PRÓXIMO" at bounding box center [746, 576] width 122 height 38
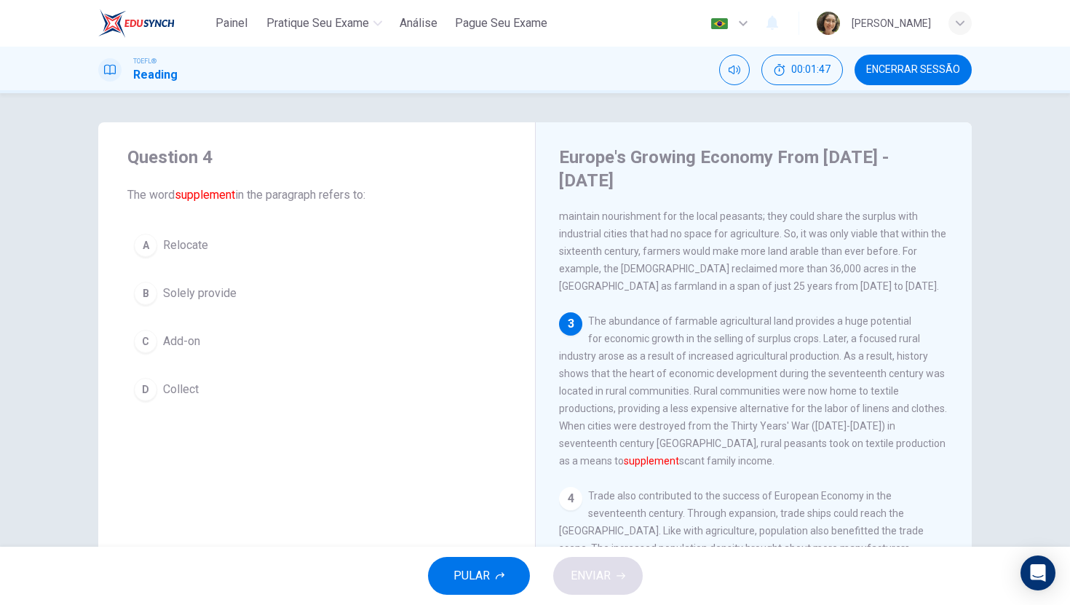
scroll to position [181, 0]
click at [183, 344] on span "Add-on" at bounding box center [181, 341] width 37 height 17
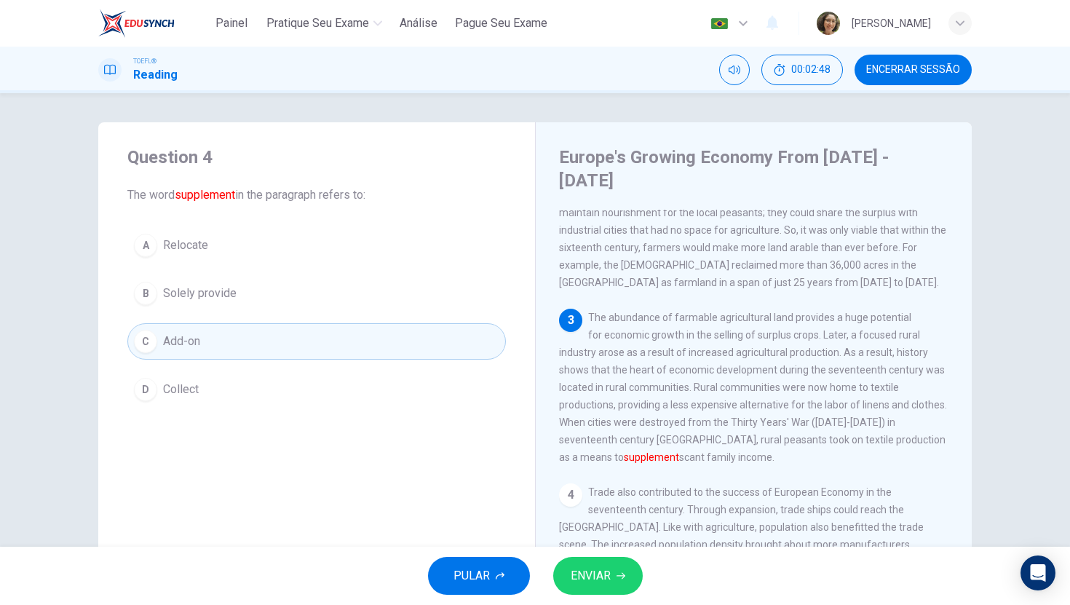
click at [590, 589] on button "ENVIAR" at bounding box center [598, 576] width 90 height 38
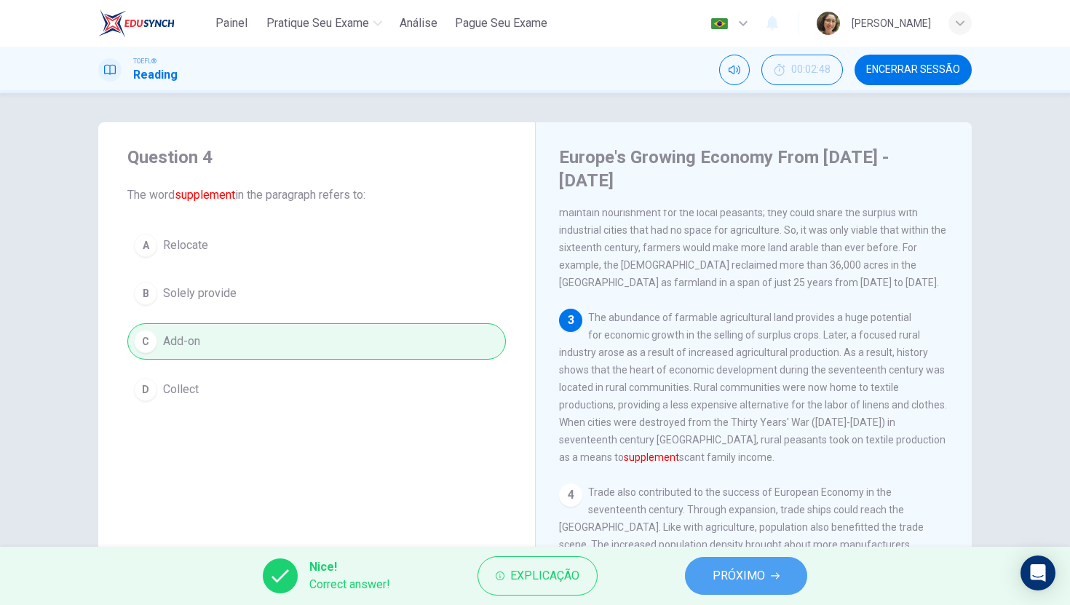
click at [729, 577] on span "PRÓXIMO" at bounding box center [739, 576] width 52 height 20
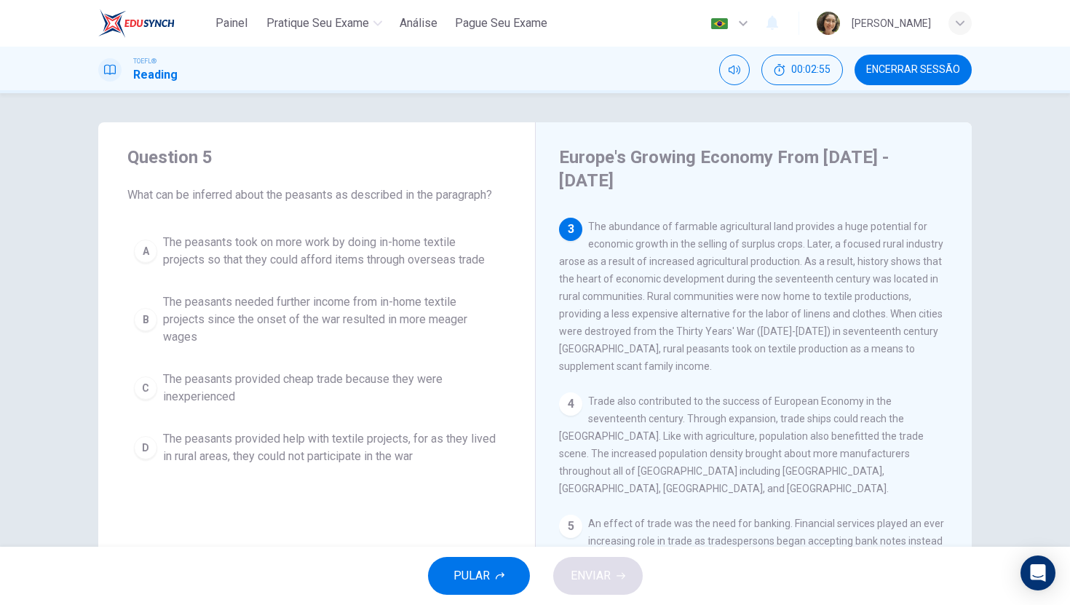
scroll to position [273, 0]
click at [344, 315] on span "The peasants needed further income from in-home textile projects since the onse…" at bounding box center [331, 319] width 336 height 52
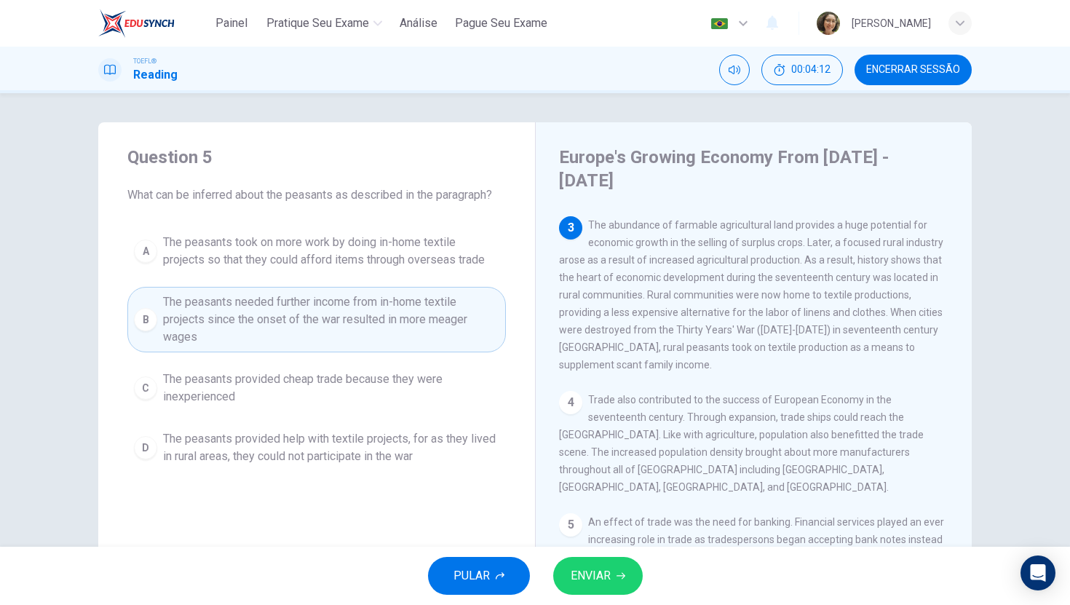
click at [577, 586] on button "ENVIAR" at bounding box center [598, 576] width 90 height 38
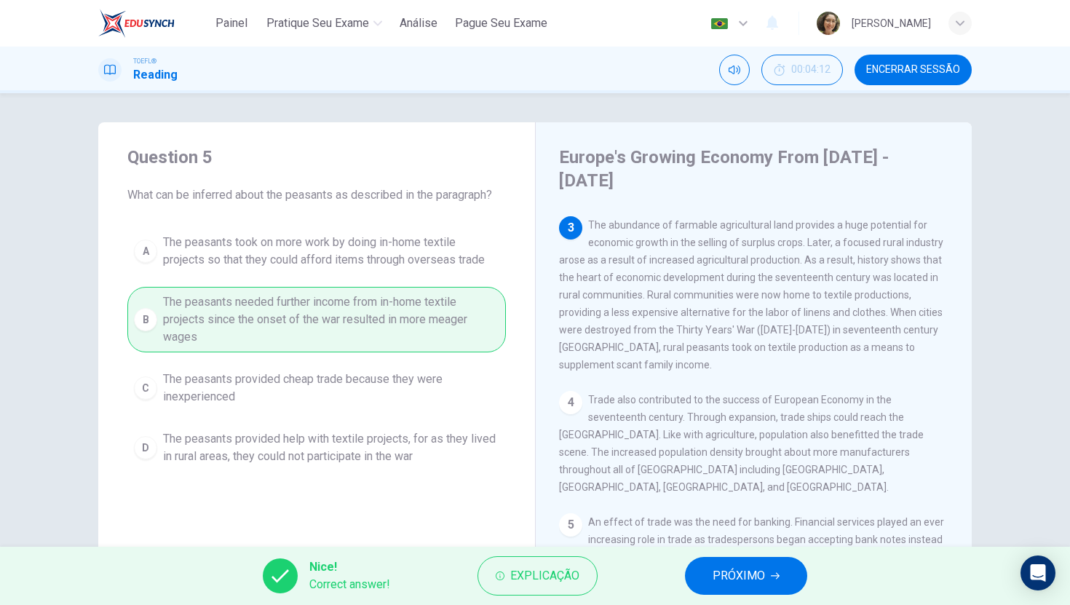
click at [783, 571] on button "PRÓXIMO" at bounding box center [746, 576] width 122 height 38
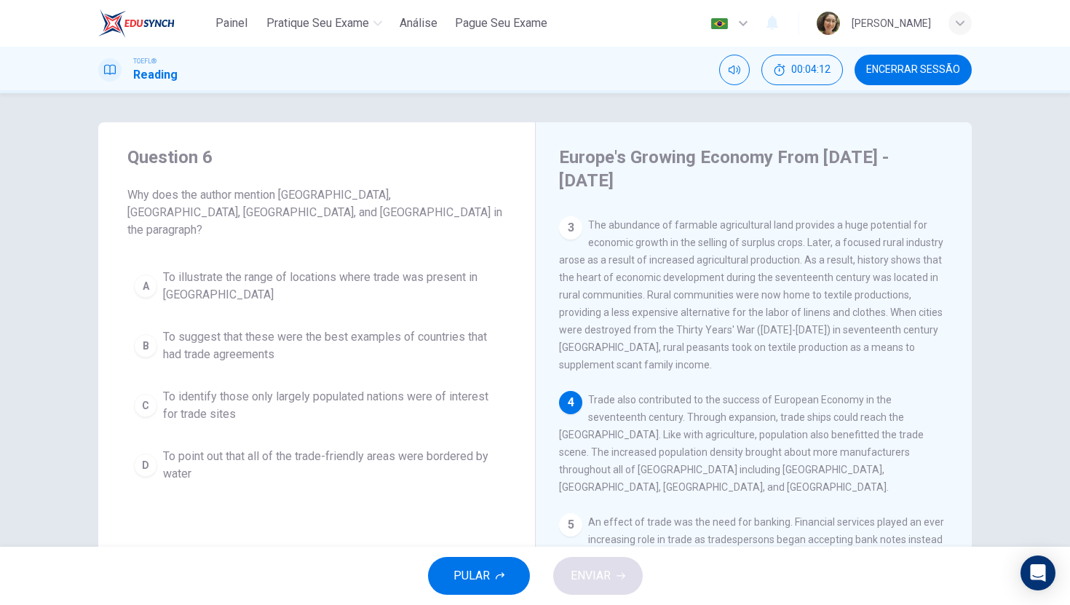
scroll to position [289, 0]
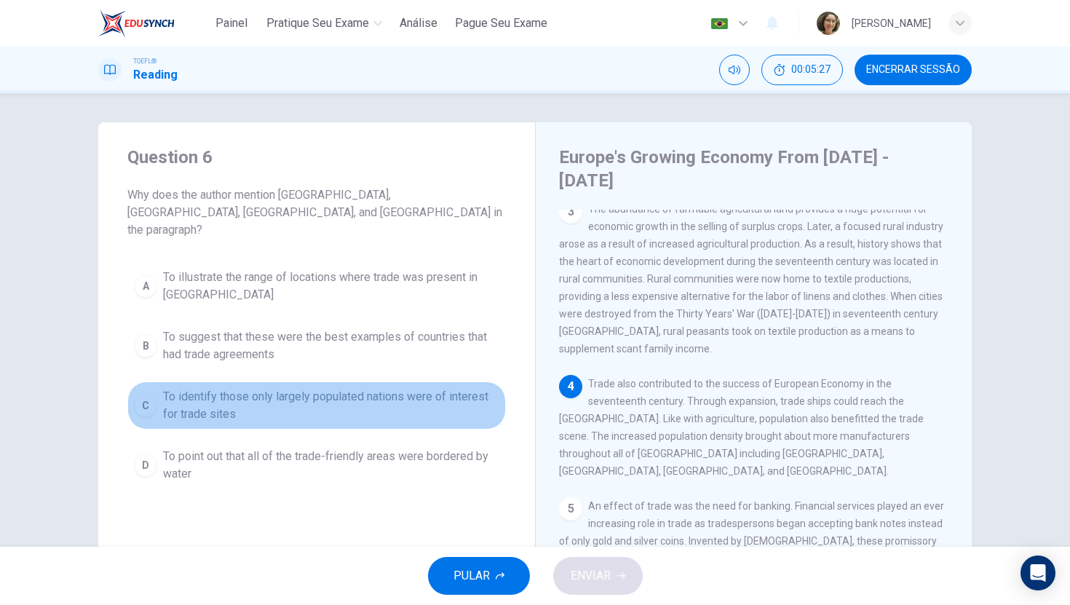
click at [265, 401] on span "To identify those only largely populated nations were of interest for trade sit…" at bounding box center [331, 405] width 336 height 35
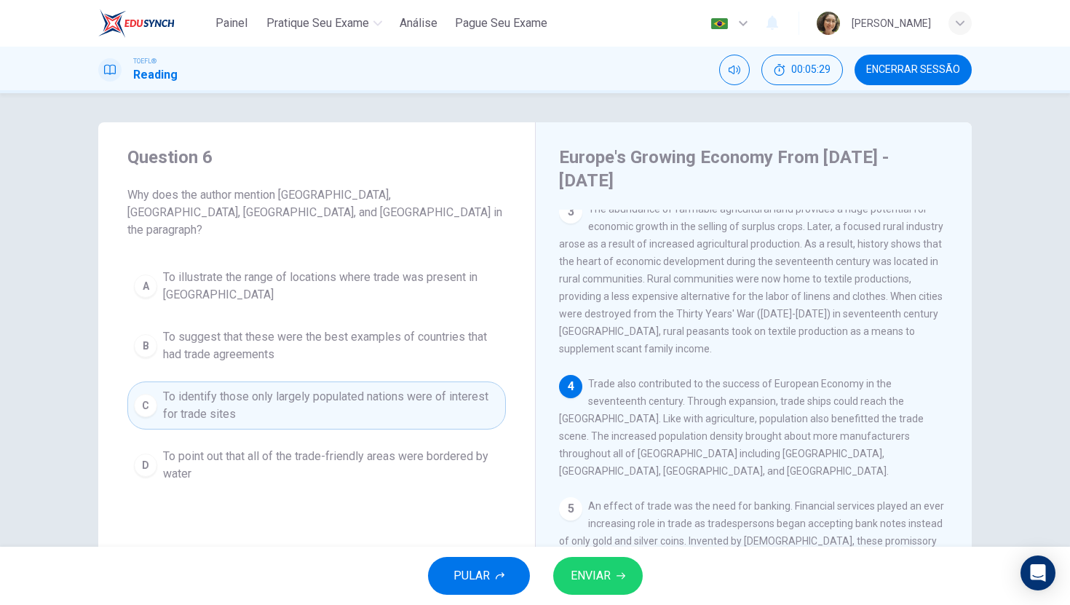
click at [596, 588] on button "ENVIAR" at bounding box center [598, 576] width 90 height 38
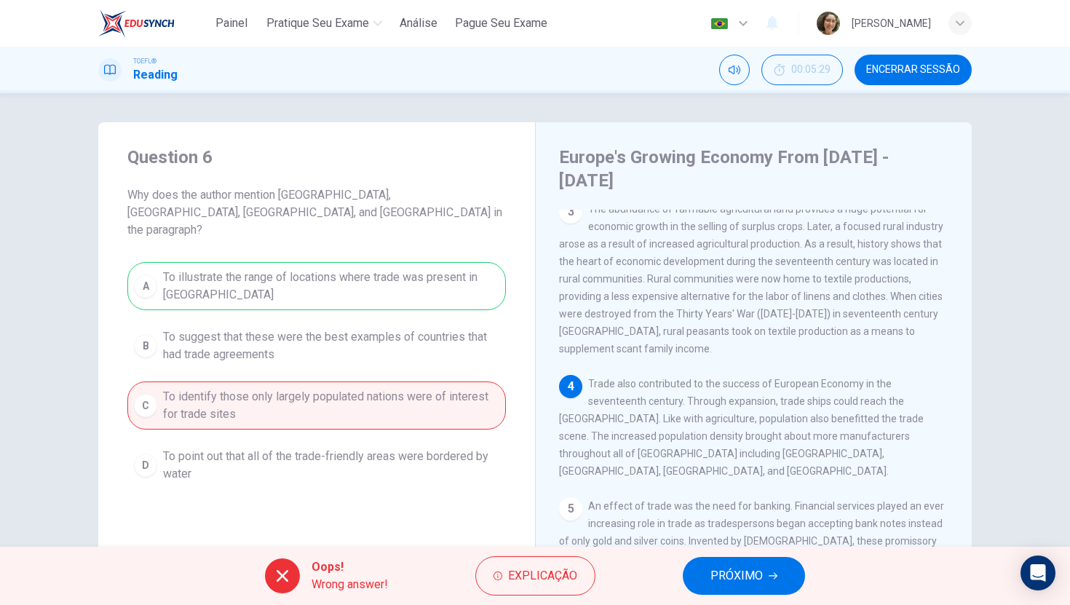
click at [741, 568] on span "PRÓXIMO" at bounding box center [737, 576] width 52 height 20
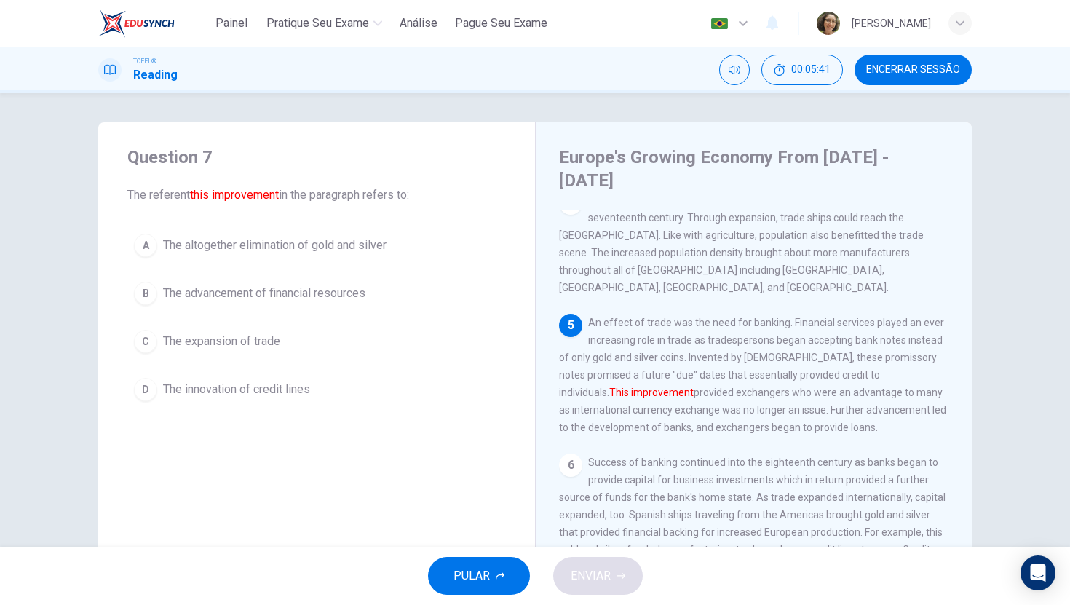
scroll to position [487, 0]
click at [279, 392] on span "The innovation of credit lines" at bounding box center [236, 389] width 147 height 17
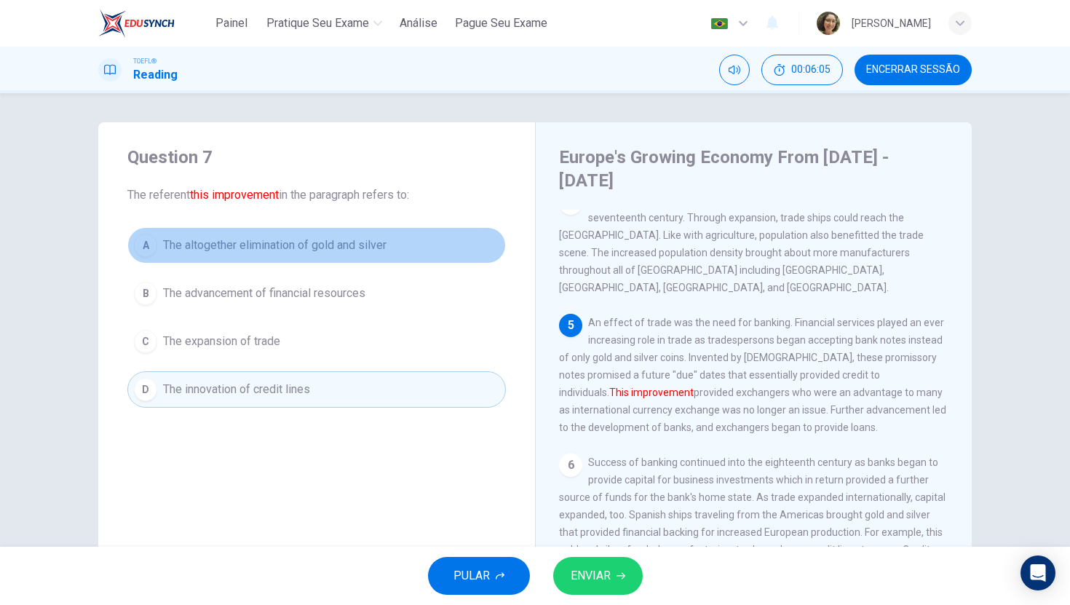
click at [332, 237] on span "The altogether elimination of gold and silver" at bounding box center [275, 245] width 224 height 17
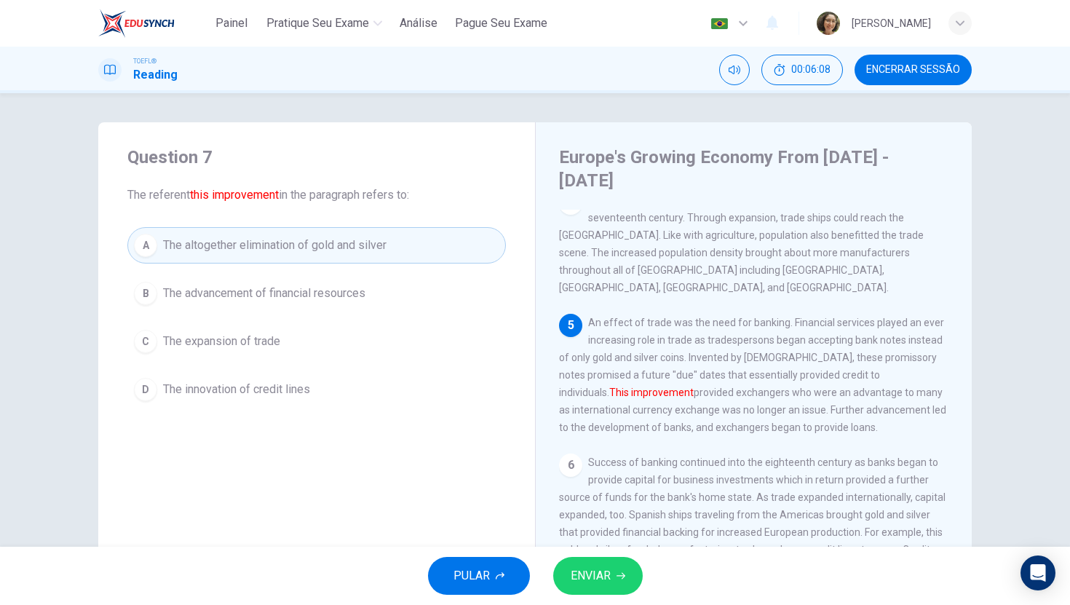
click at [582, 580] on span "ENVIAR" at bounding box center [591, 576] width 40 height 20
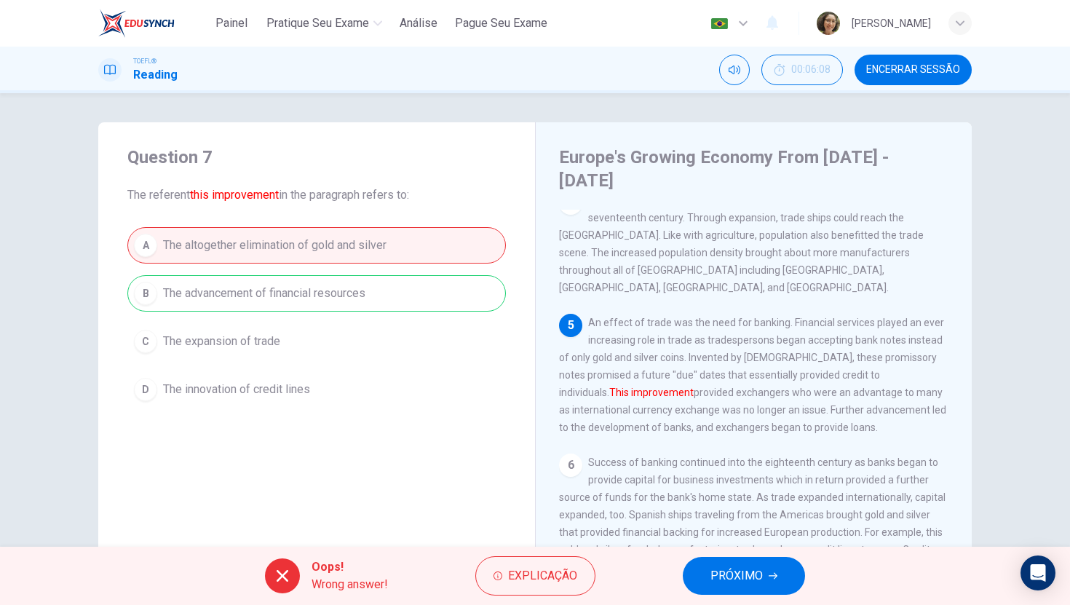
click at [721, 579] on span "PRÓXIMO" at bounding box center [737, 576] width 52 height 20
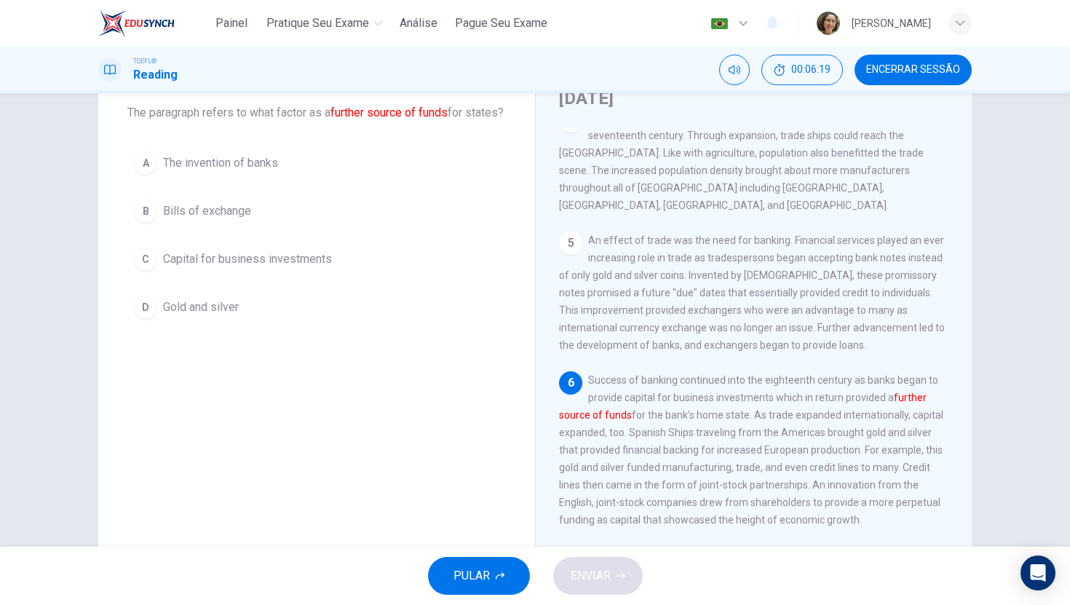
scroll to position [84, 0]
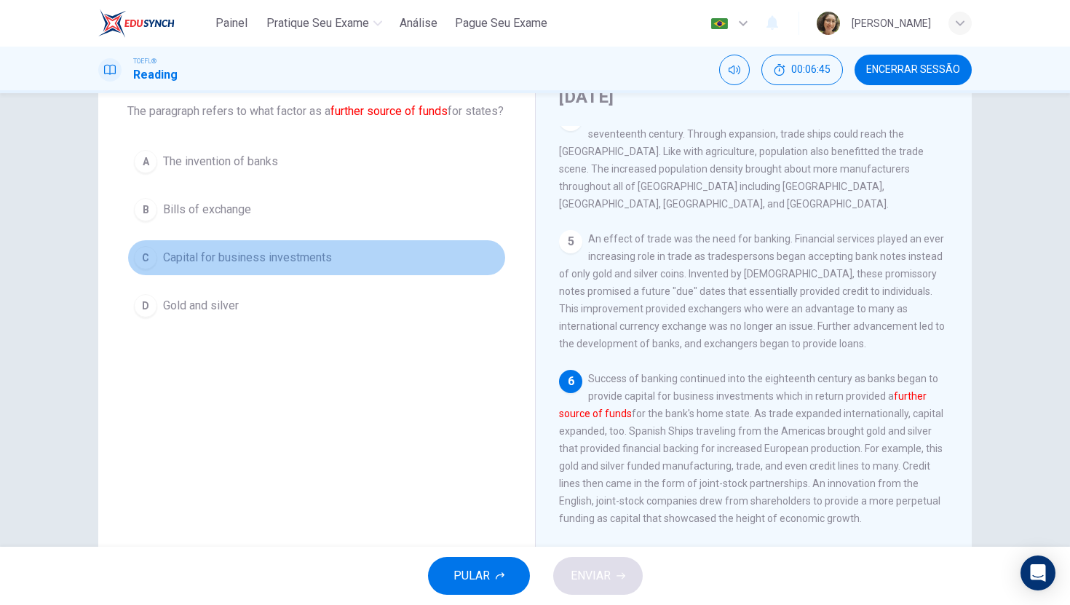
click at [175, 266] on span "Capital for business investments" at bounding box center [247, 257] width 169 height 17
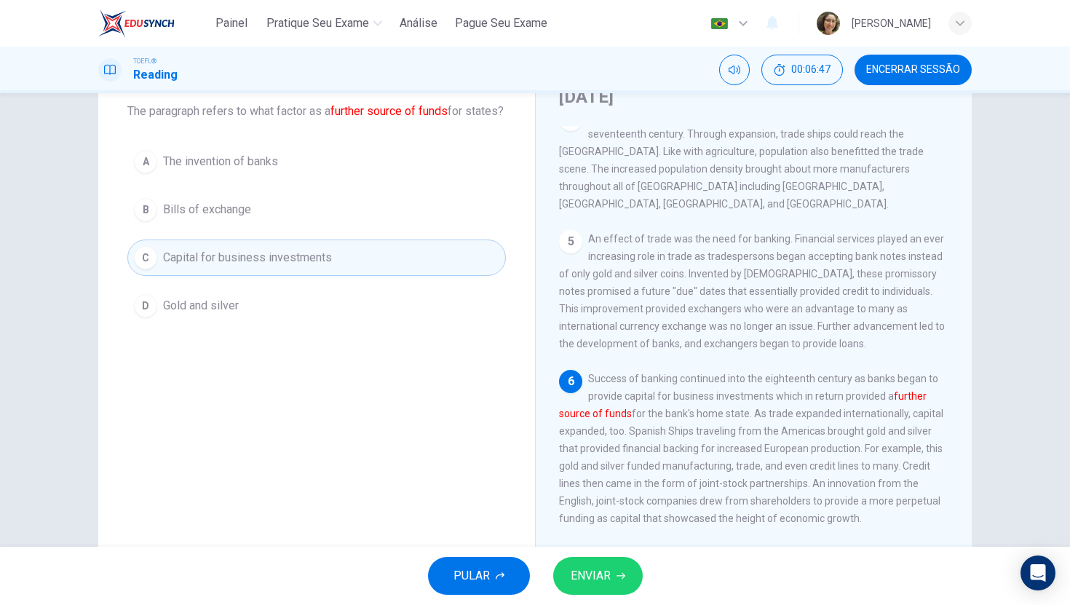
click at [601, 573] on span "ENVIAR" at bounding box center [591, 576] width 40 height 20
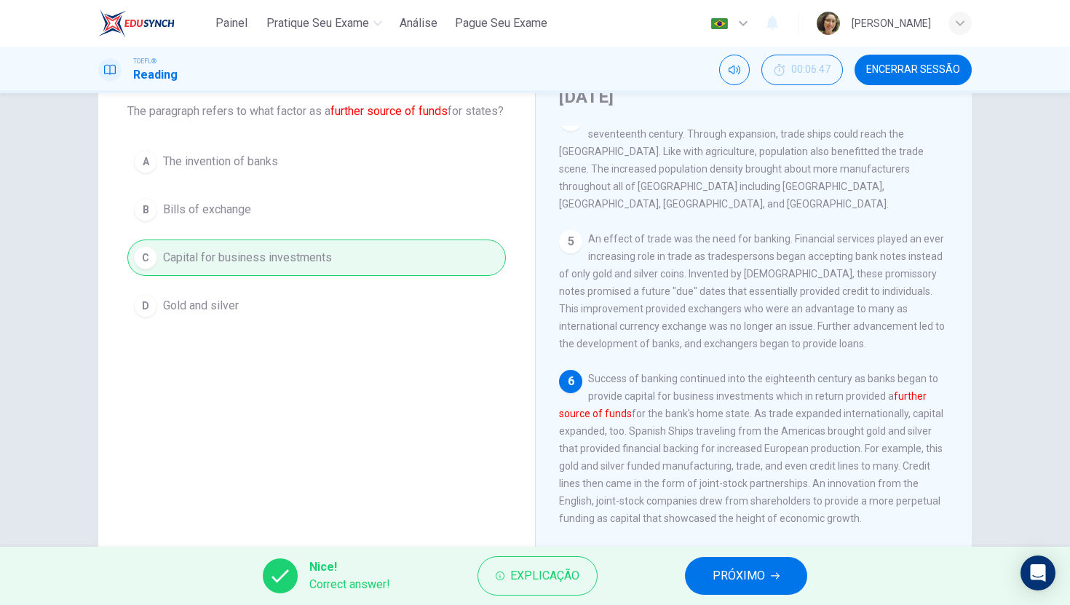
click at [740, 561] on button "PRÓXIMO" at bounding box center [746, 576] width 122 height 38
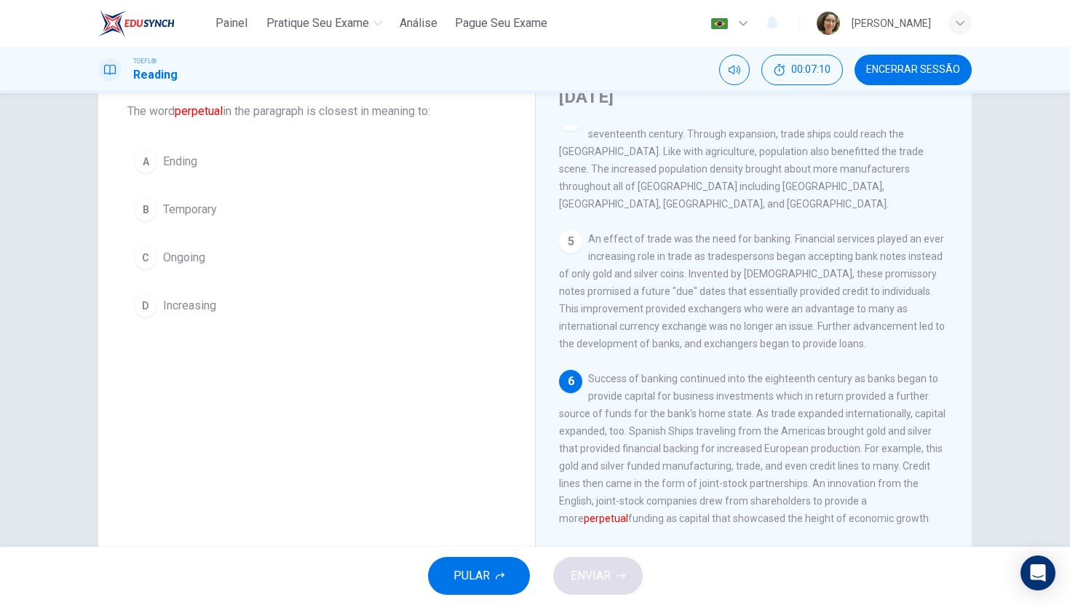
click at [199, 266] on button "C Ongoing" at bounding box center [316, 258] width 379 height 36
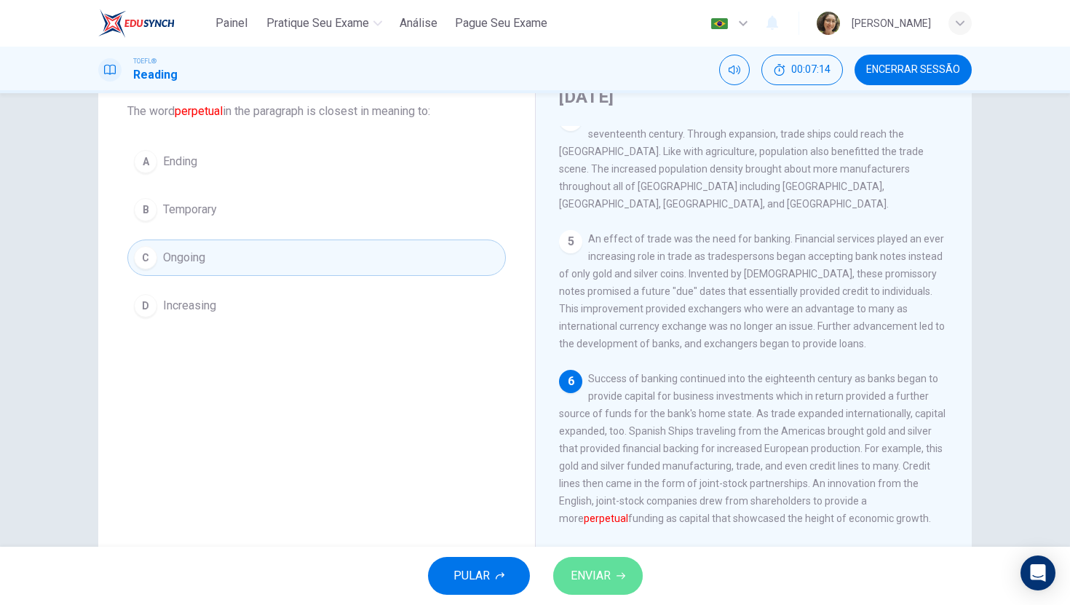
click at [589, 582] on span "ENVIAR" at bounding box center [591, 576] width 40 height 20
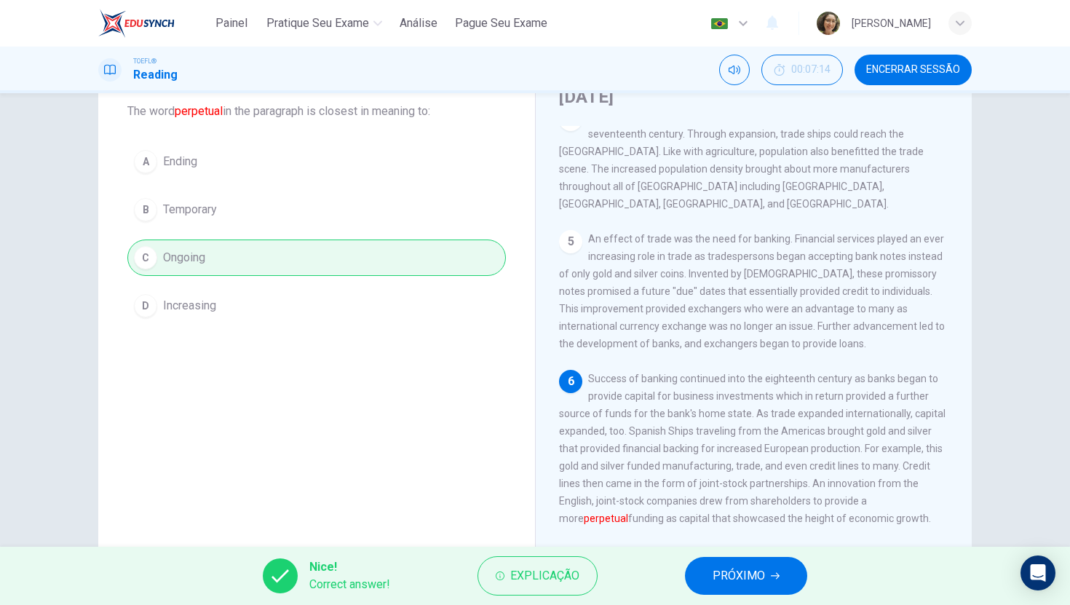
click at [785, 571] on button "PRÓXIMO" at bounding box center [746, 576] width 122 height 38
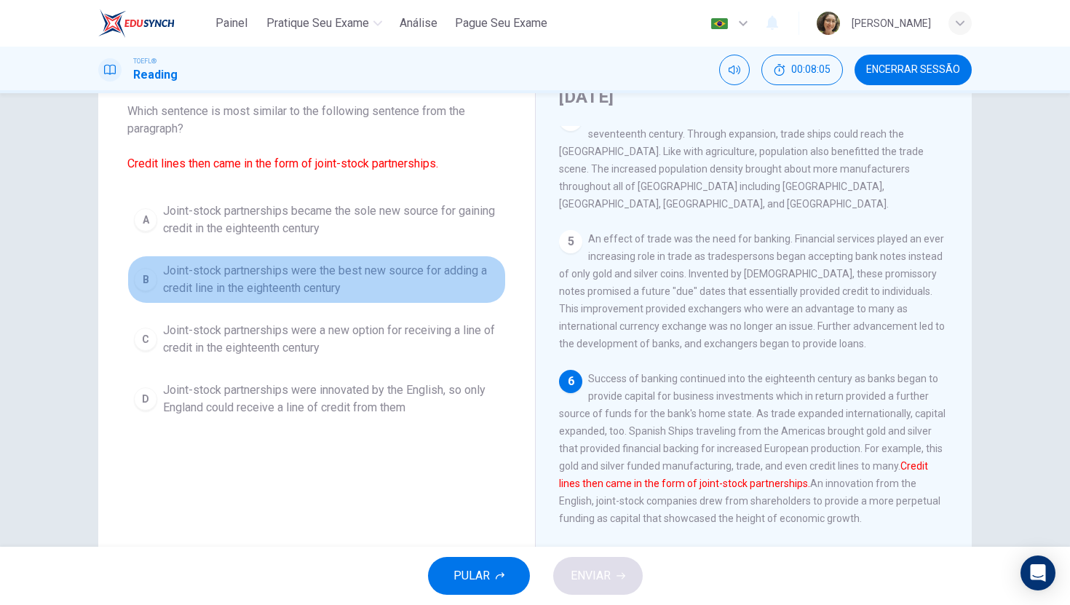
click at [241, 298] on button "B Joint-stock partnerships were the best new source for adding a credit line in…" at bounding box center [316, 280] width 379 height 48
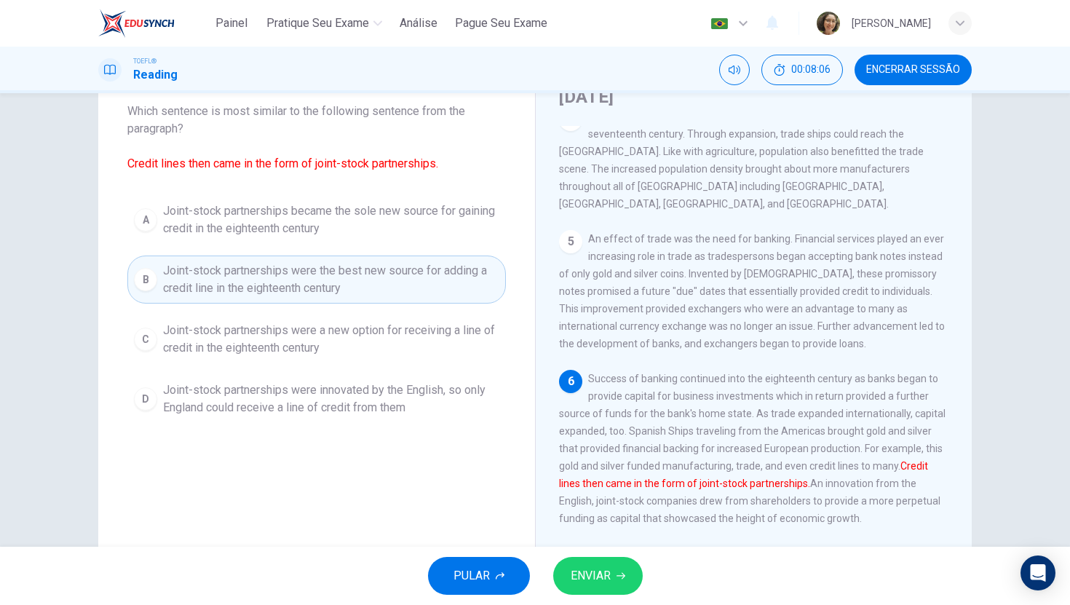
click at [615, 568] on button "ENVIAR" at bounding box center [598, 576] width 90 height 38
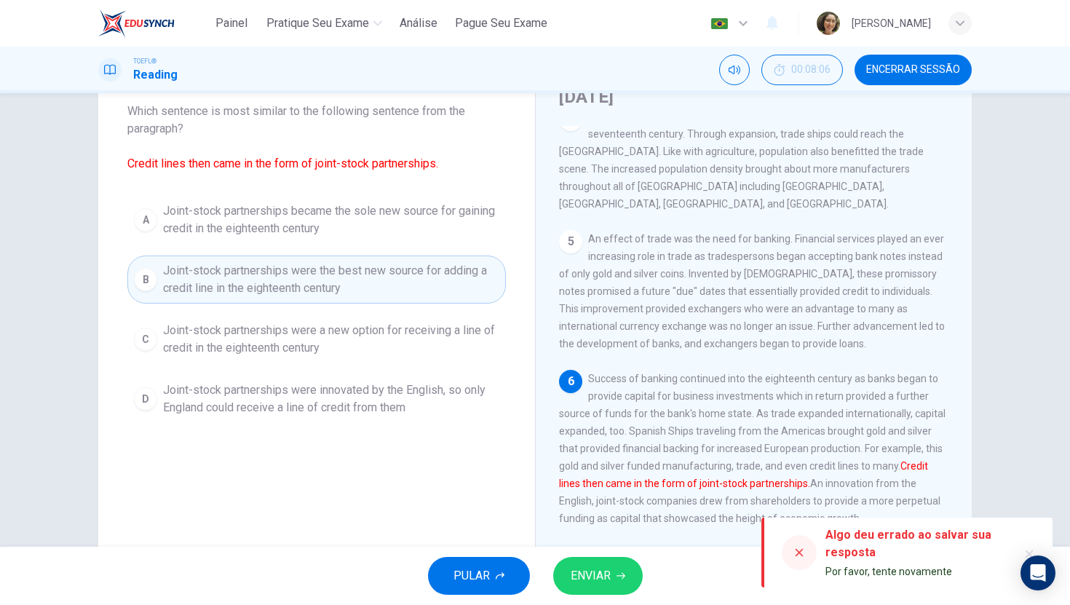
click at [617, 575] on icon "button" at bounding box center [621, 575] width 9 height 9
click at [486, 588] on button "PULAR" at bounding box center [479, 576] width 102 height 38
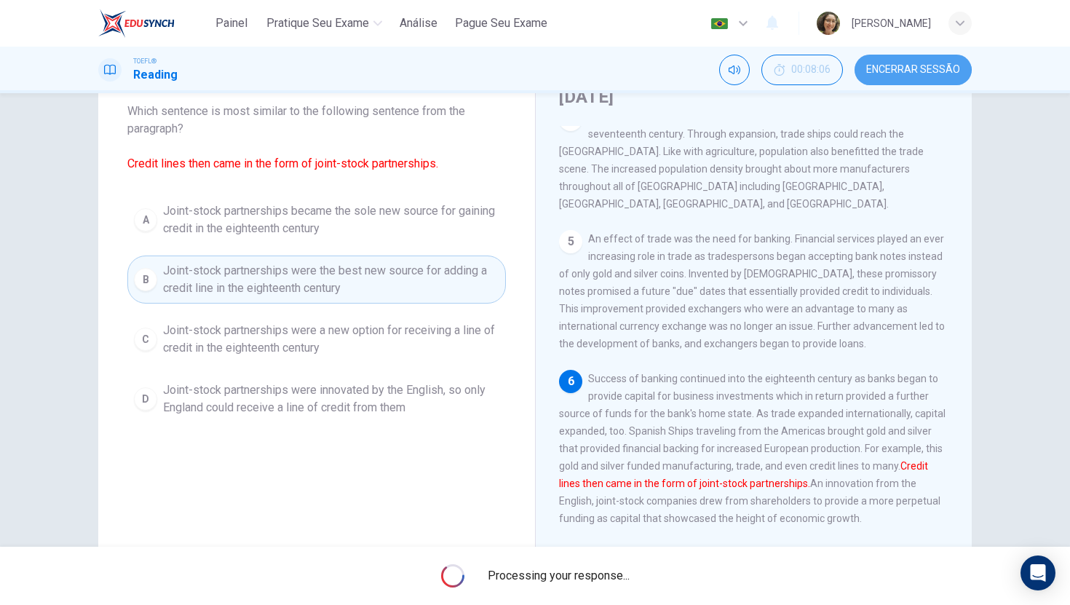
click at [886, 74] on span "Encerrar Sessão" at bounding box center [913, 70] width 94 height 12
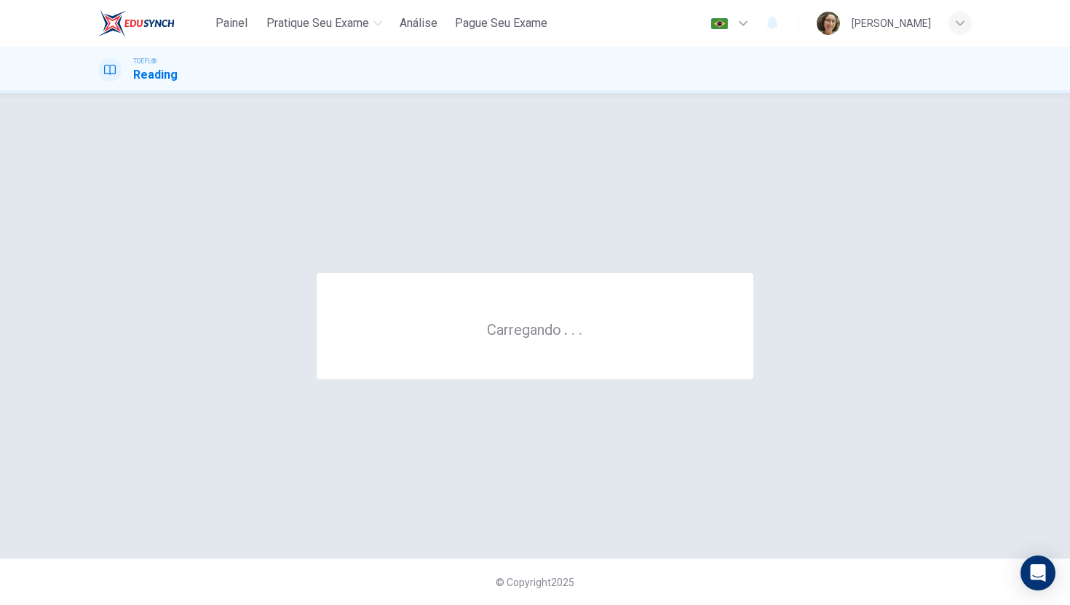
scroll to position [0, 0]
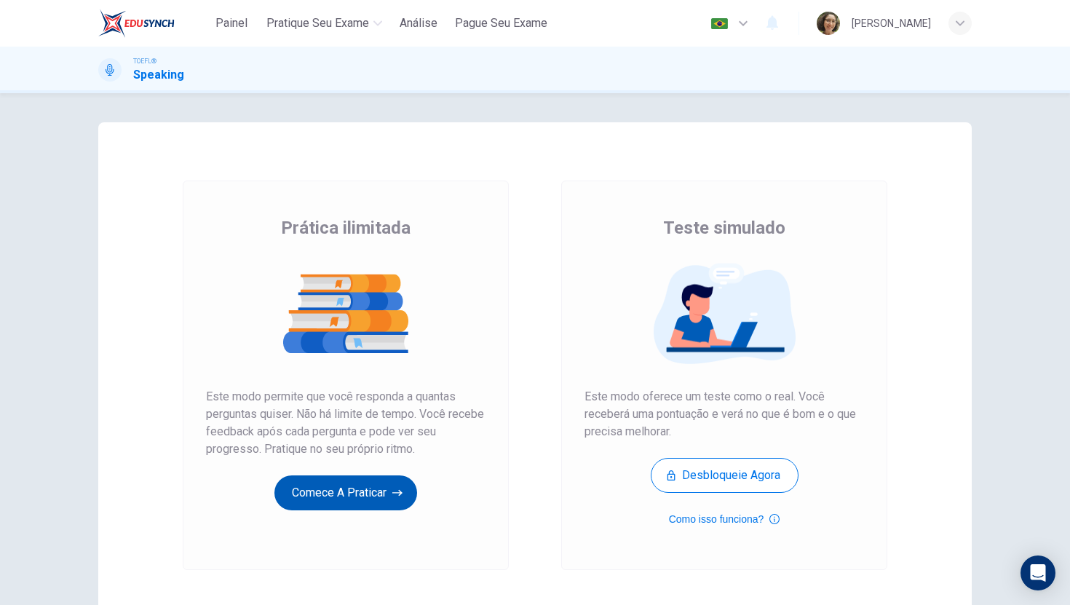
click at [360, 497] on button "Comece a praticar" at bounding box center [345, 492] width 143 height 35
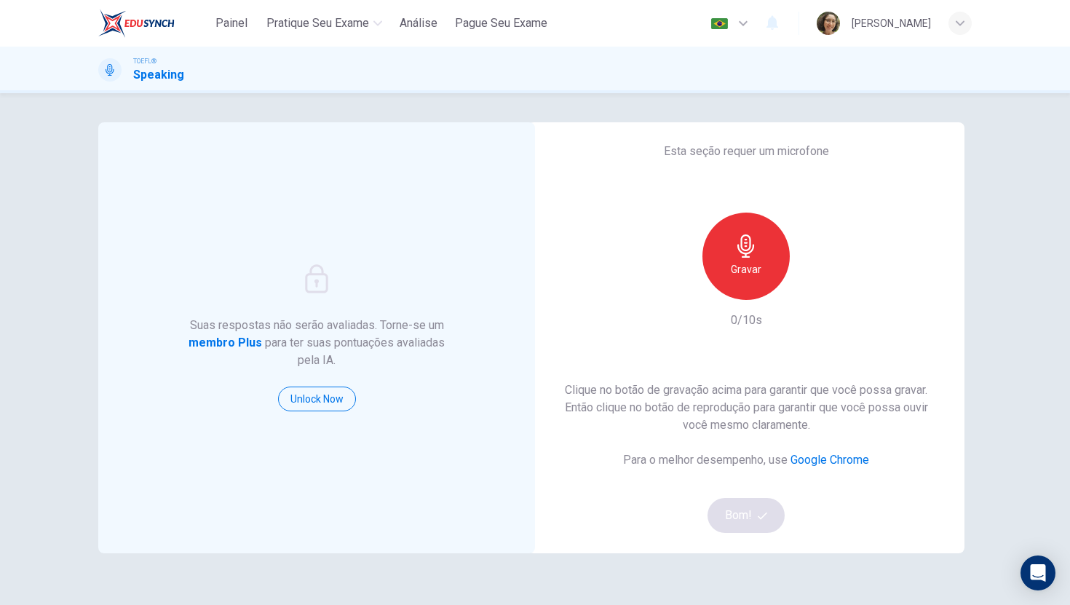
click at [738, 244] on icon "button" at bounding box center [746, 245] width 23 height 23
click at [703, 261] on div "Parar" at bounding box center [746, 256] width 87 height 87
